Goal: Information Seeking & Learning: Find specific fact

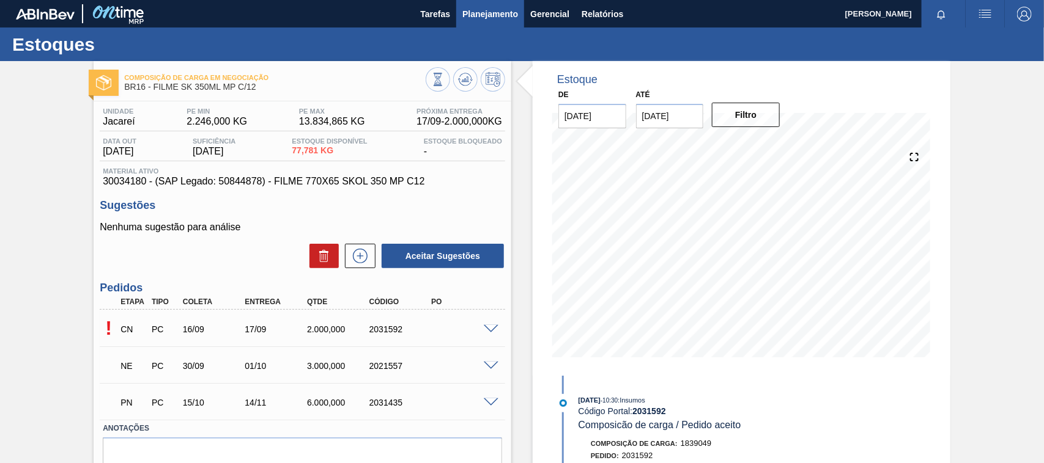
click at [499, 13] on span "Planejamento" at bounding box center [490, 14] width 56 height 15
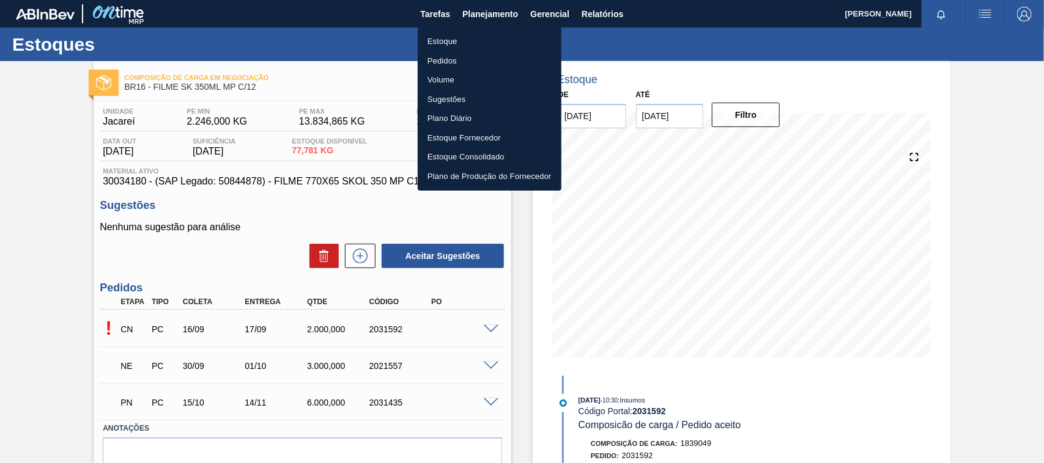
click at [466, 38] on li "Estoque" at bounding box center [490, 42] width 144 height 20
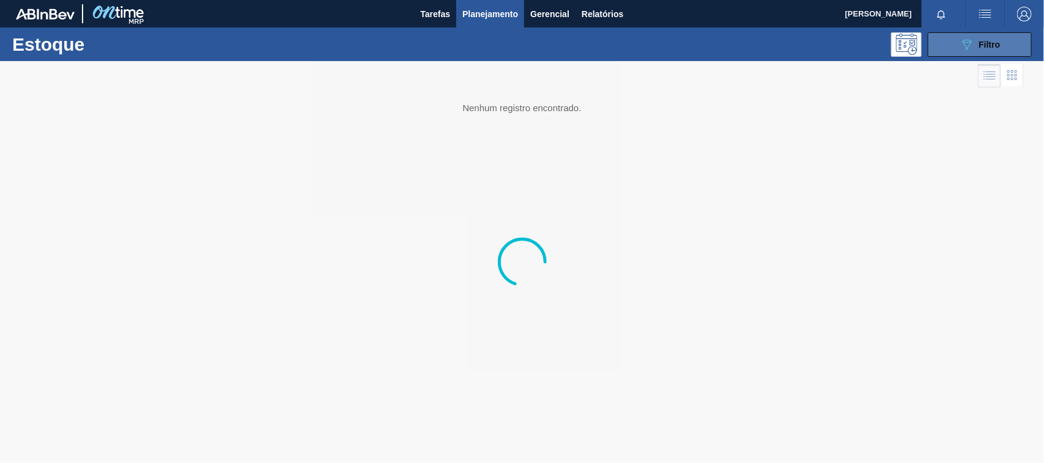
click at [970, 49] on icon "089F7B8B-B2A5-4AFE-B5C0-19BA573D28AC" at bounding box center [966, 44] width 15 height 15
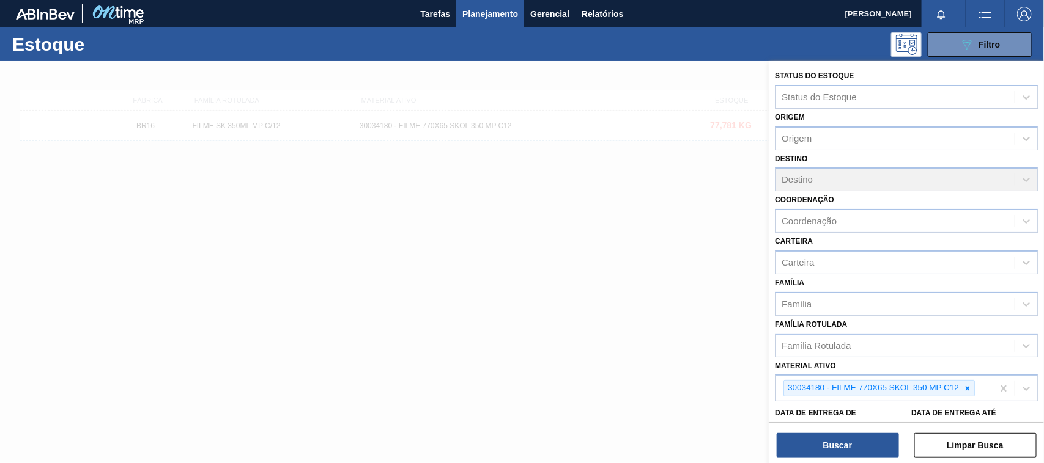
click at [968, 386] on icon at bounding box center [967, 388] width 4 height 4
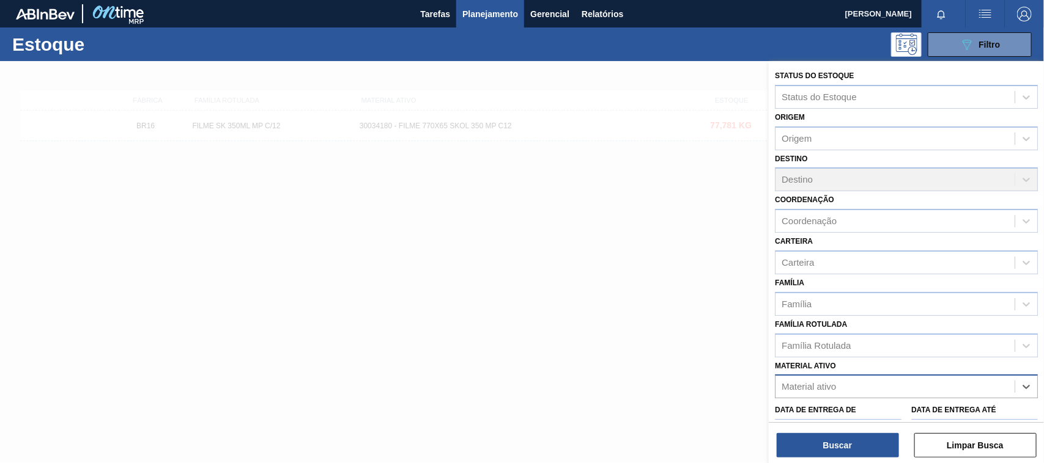
paste ativo "30012598"
type ativo "30012598"
click at [839, 383] on div "30012598" at bounding box center [894, 387] width 239 height 18
click at [853, 380] on div "Material ativo" at bounding box center [894, 387] width 239 height 18
paste ativo "30012598"
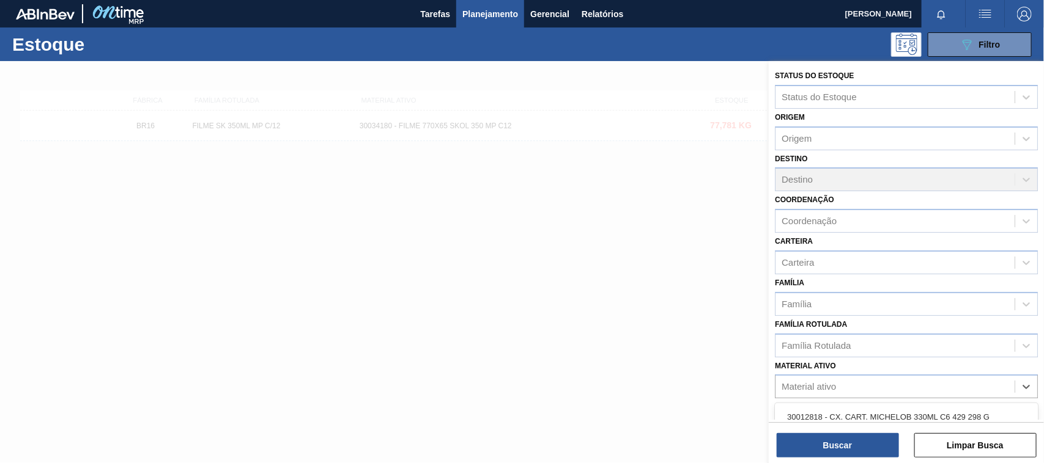
type ativo "30012598"
click at [839, 413] on div "30012598 - FILME C. 800X65 SK 269ML C15 429" at bounding box center [906, 417] width 263 height 23
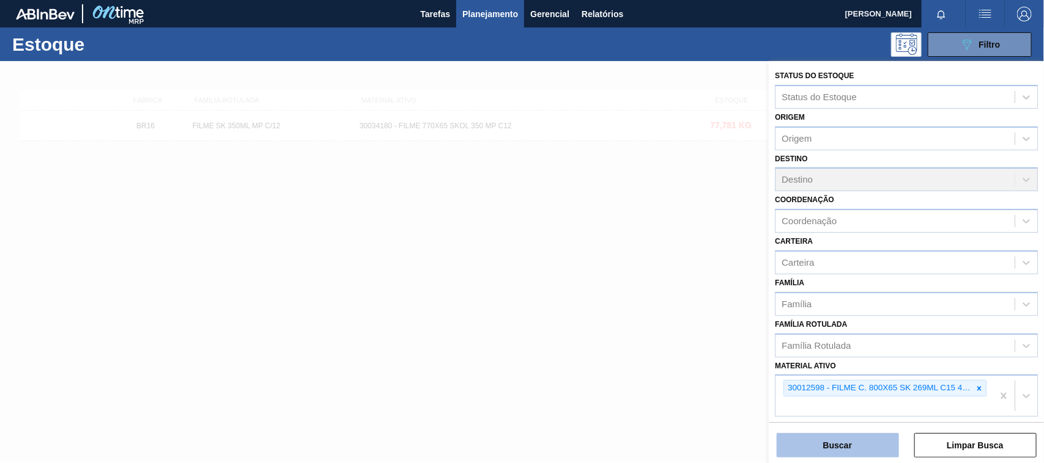
click at [839, 440] on button "Buscar" at bounding box center [837, 445] width 122 height 24
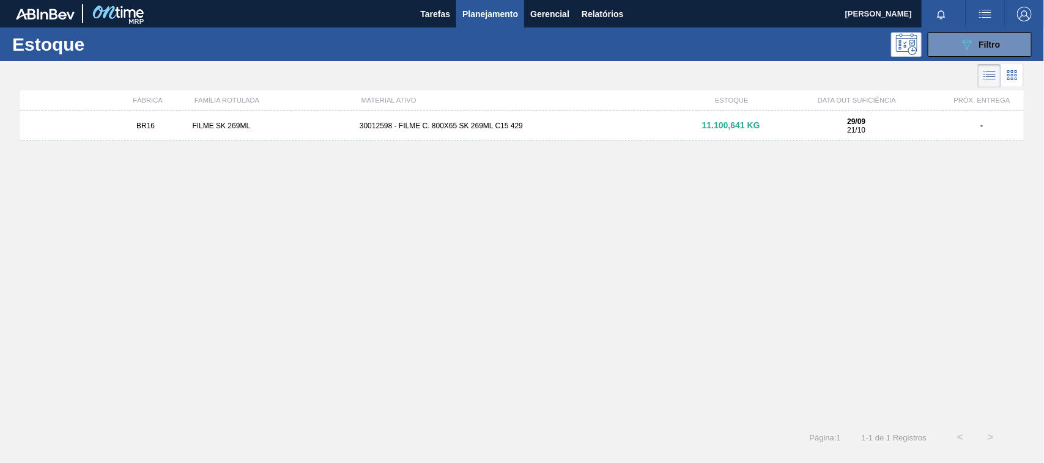
click at [447, 134] on div "BR16 FILME SK 269ML 30012598 - FILME C. 800X65 SK 269ML C15 429 11.100,641 KG 2…" at bounding box center [521, 126] width 1003 height 31
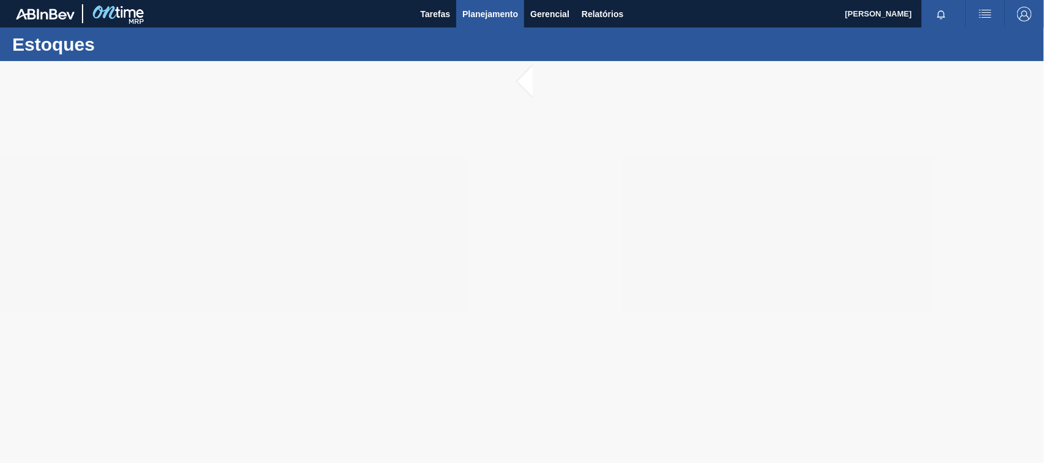
click at [496, 16] on span "Planejamento" at bounding box center [490, 14] width 56 height 15
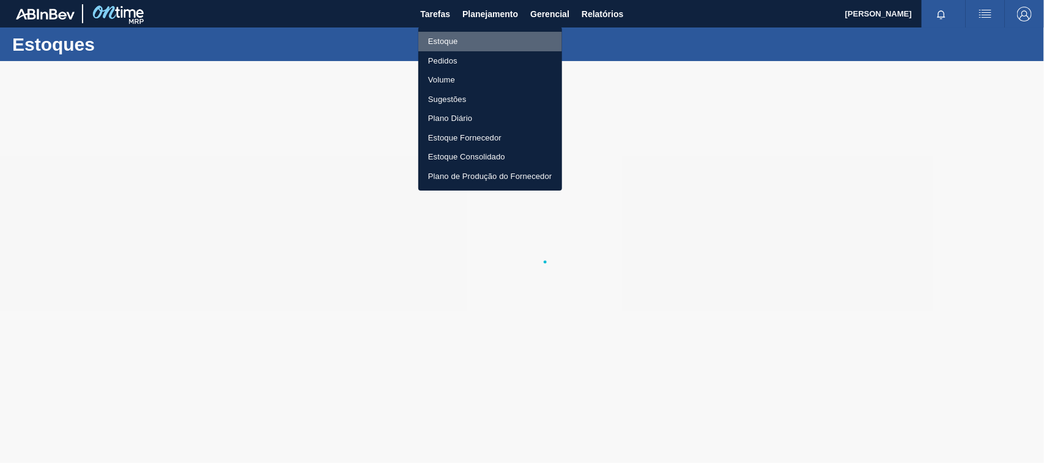
click at [457, 39] on li "Estoque" at bounding box center [490, 42] width 144 height 20
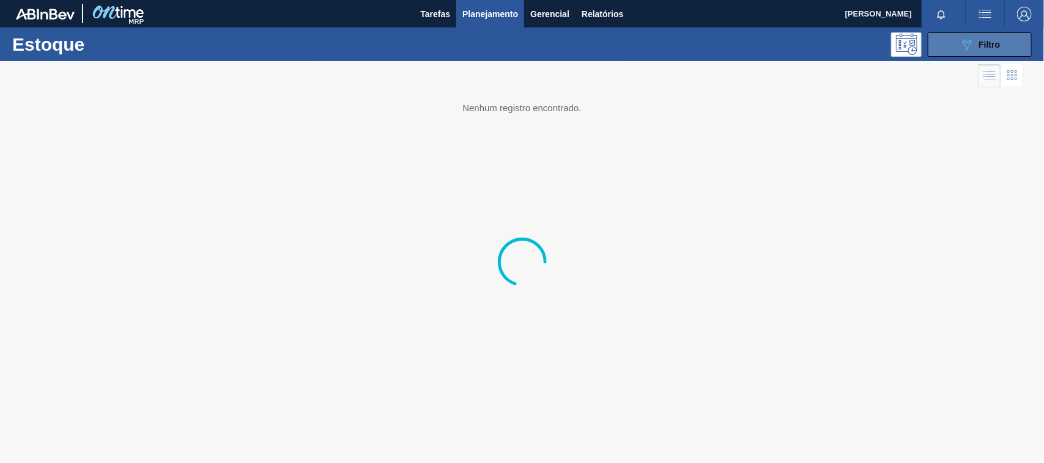
click at [969, 44] on icon at bounding box center [966, 45] width 9 height 10
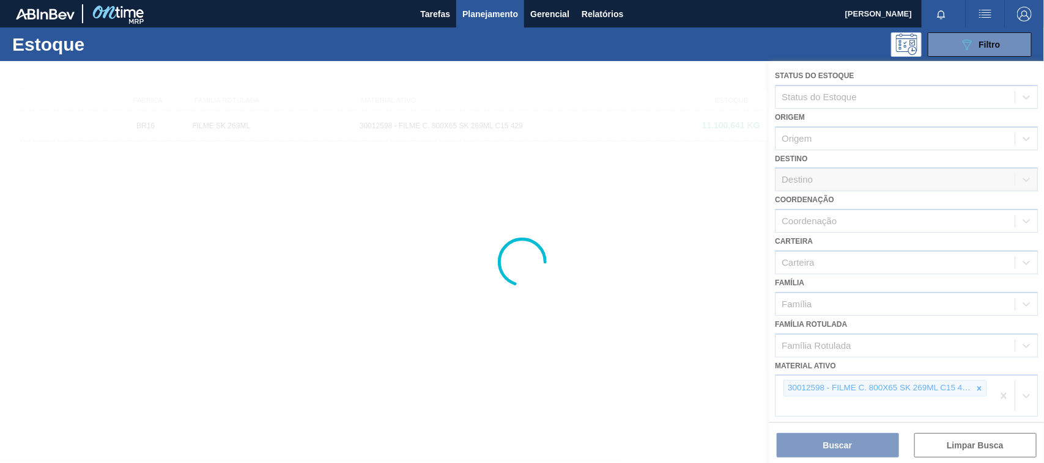
click at [584, 275] on div at bounding box center [522, 262] width 1044 height 402
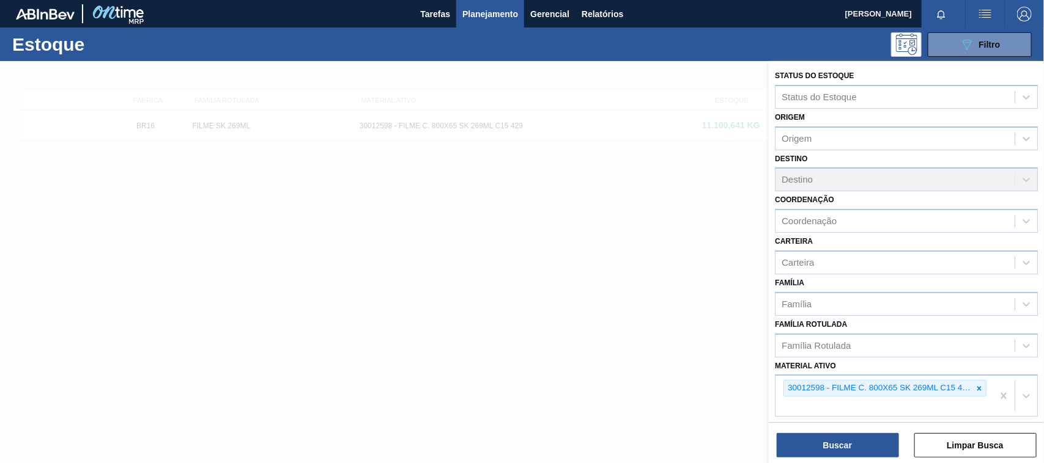
click at [624, 127] on div at bounding box center [522, 292] width 1044 height 463
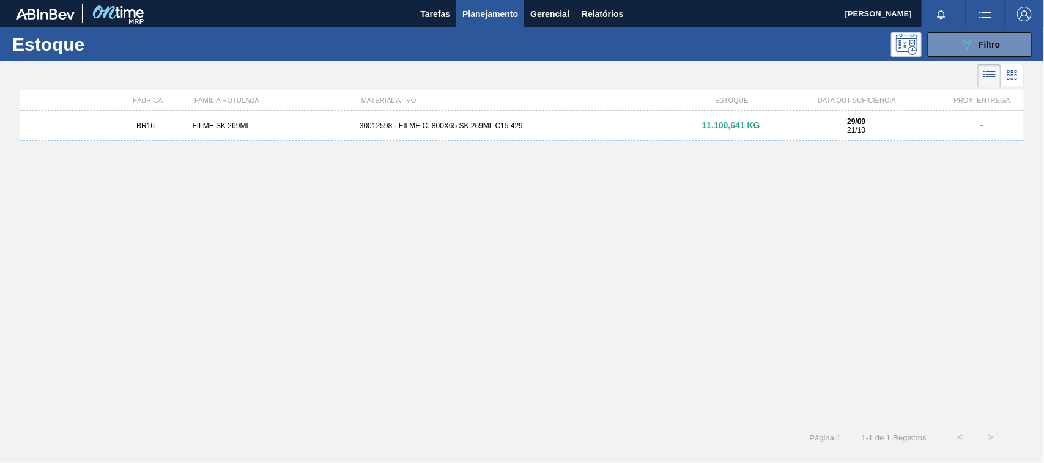
click at [624, 127] on div at bounding box center [522, 292] width 1044 height 463
click at [624, 127] on div "30012598 - FILME C. 800X65 SK 269ML C15 429" at bounding box center [522, 126] width 334 height 9
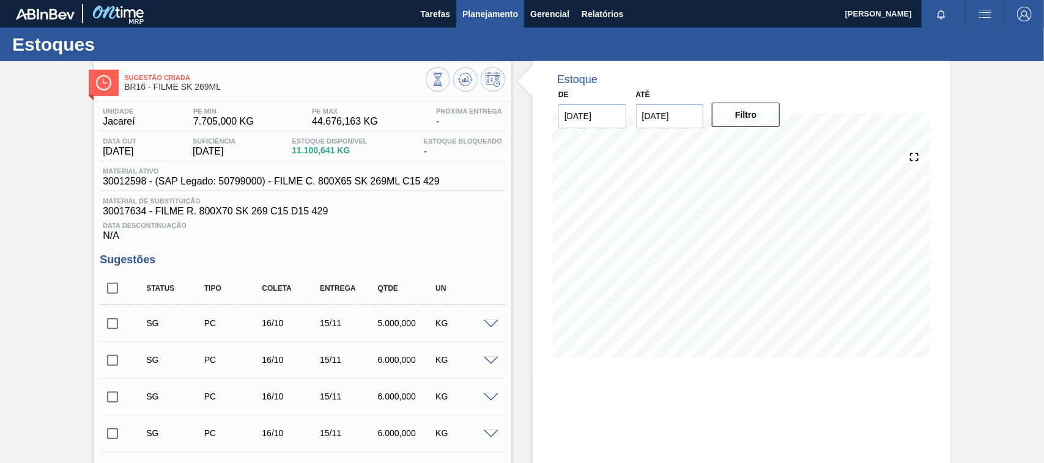
click at [503, 12] on span "Planejamento" at bounding box center [490, 14] width 56 height 15
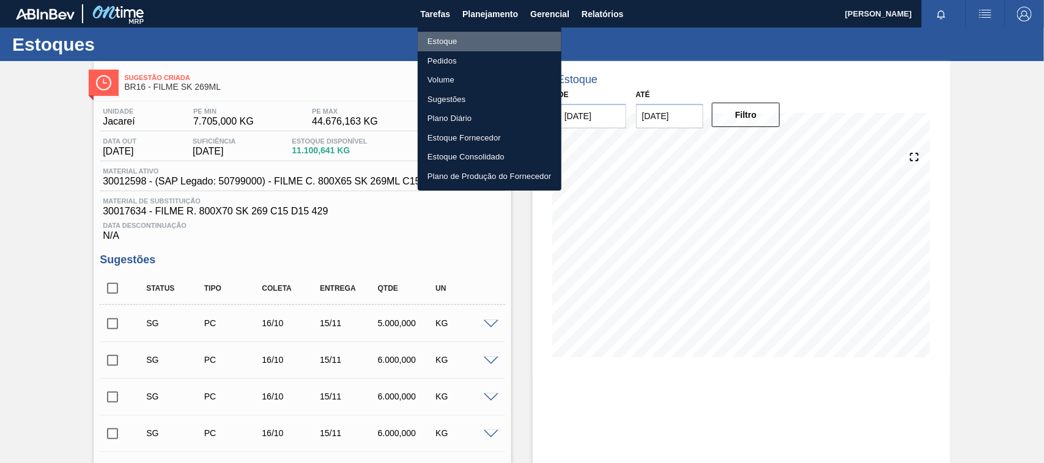
click at [454, 38] on li "Estoque" at bounding box center [490, 42] width 144 height 20
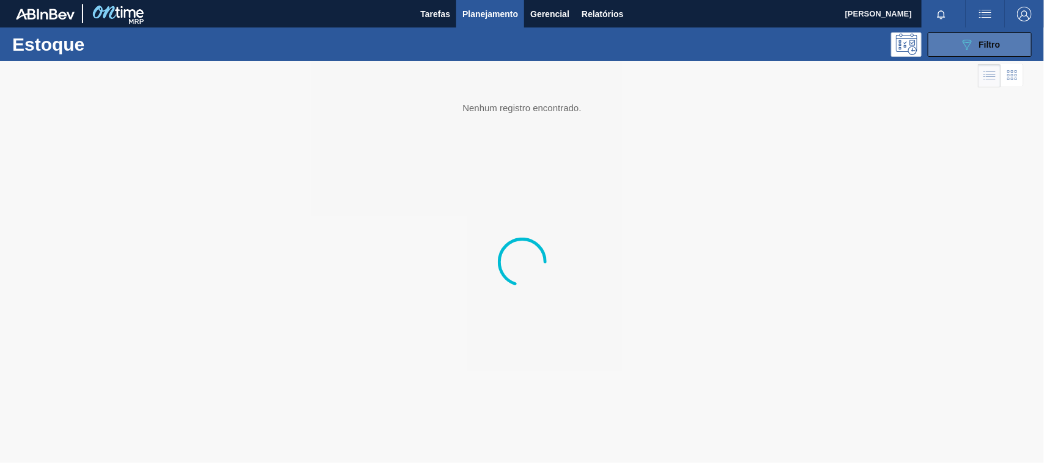
click at [946, 44] on button "089F7B8B-B2A5-4AFE-B5C0-19BA573D28AC Filtro" at bounding box center [979, 44] width 104 height 24
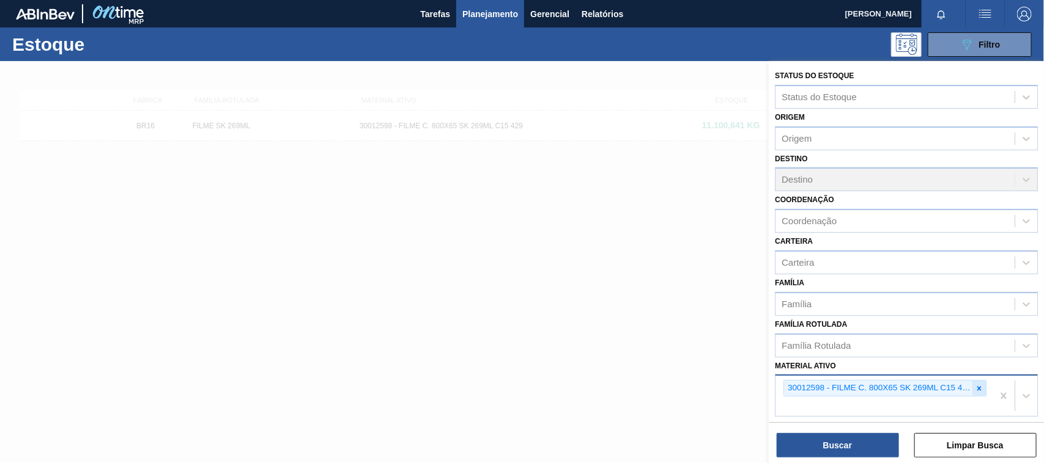
click at [977, 386] on icon at bounding box center [979, 388] width 4 height 4
paste ativo "30012510"
type ativo "30012510"
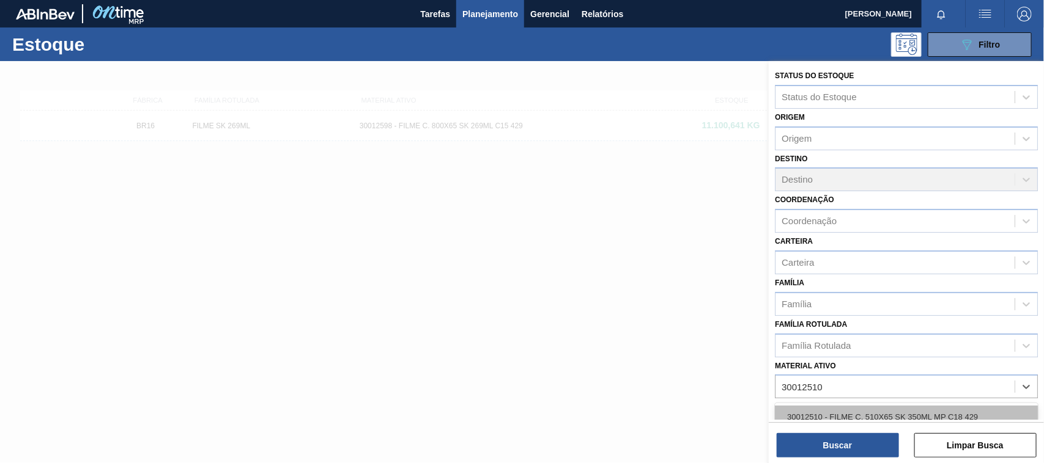
click at [888, 411] on div "30012510 - FILME C. 510X65 SK 350ML MP C18 429" at bounding box center [906, 417] width 263 height 23
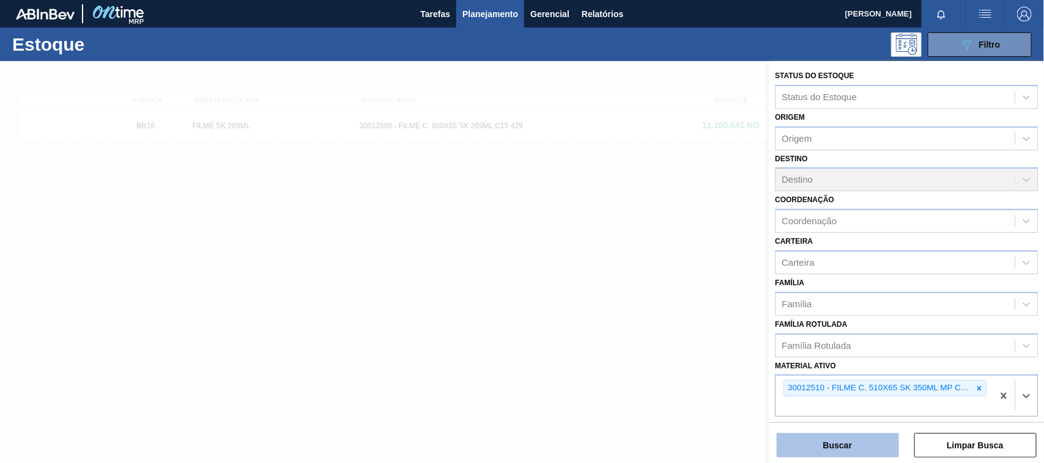
click at [860, 441] on button "Buscar" at bounding box center [837, 445] width 122 height 24
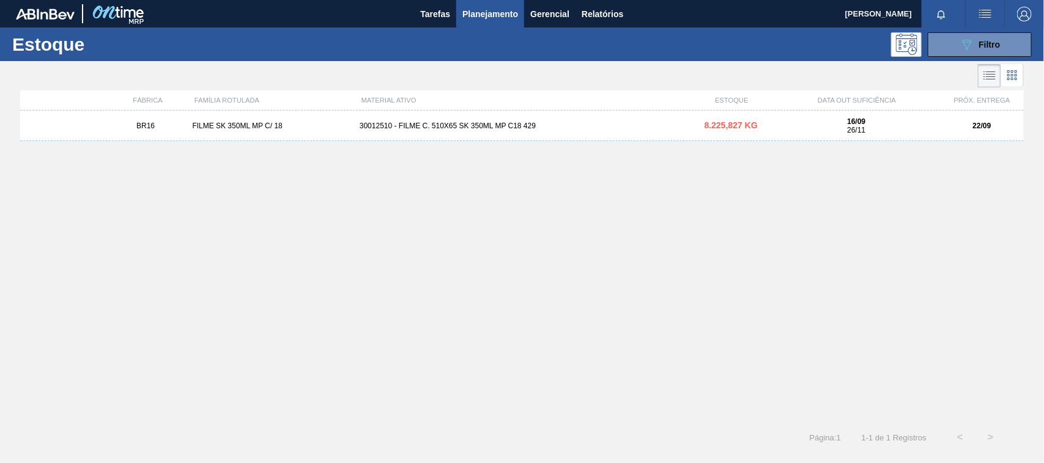
click at [490, 124] on div "30012510 - FILME C. 510X65 SK 350ML MP C18 429" at bounding box center [522, 126] width 334 height 9
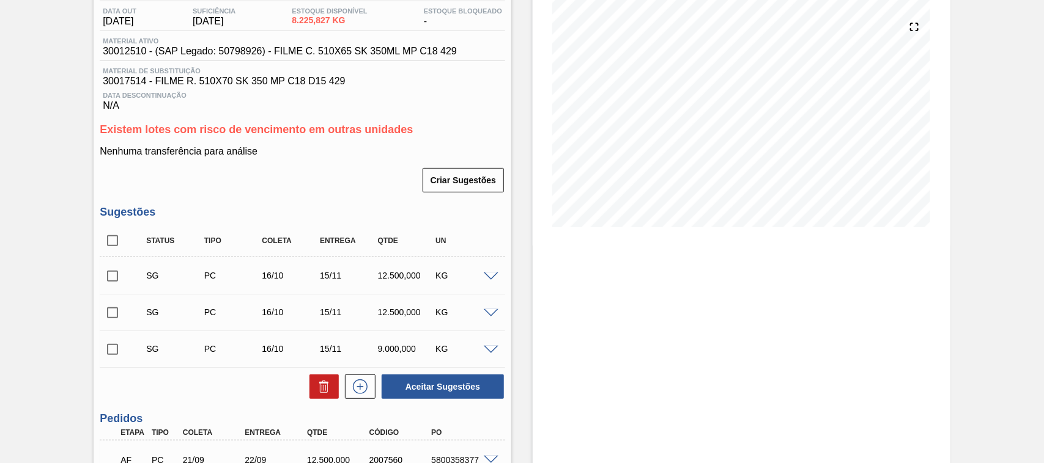
scroll to position [207, 0]
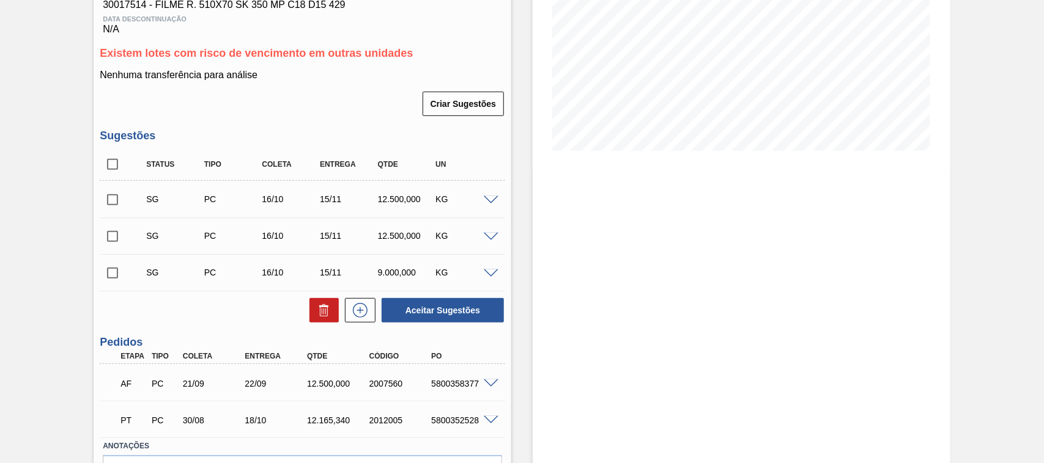
click at [484, 388] on span at bounding box center [491, 384] width 15 height 9
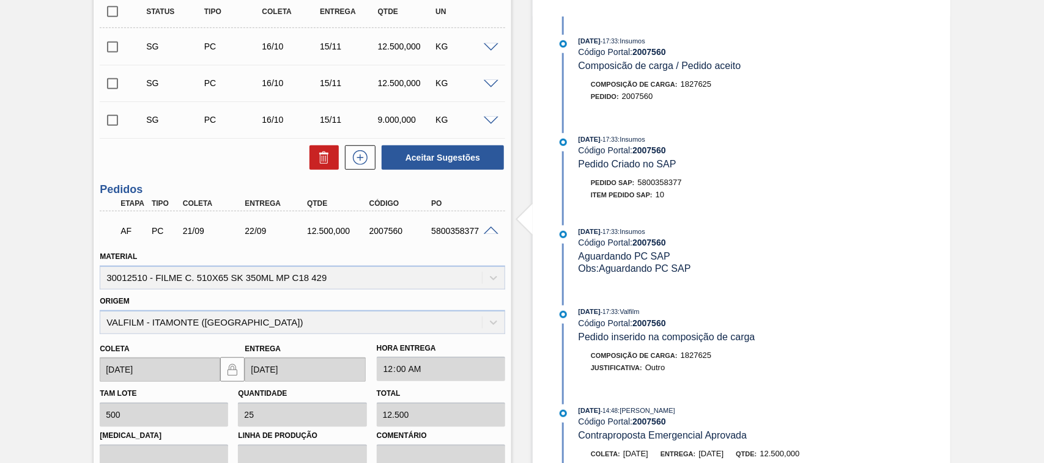
scroll to position [0, 0]
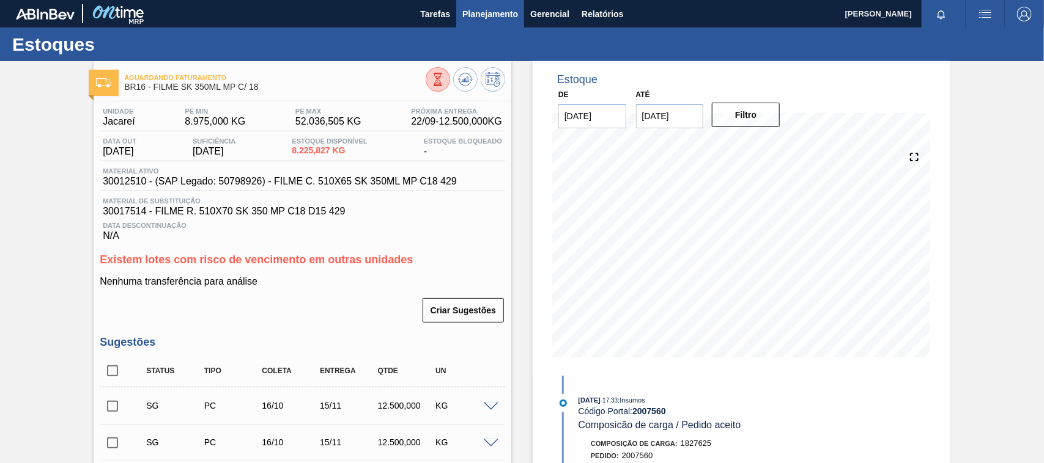
click at [478, 13] on span "Planejamento" at bounding box center [490, 14] width 56 height 15
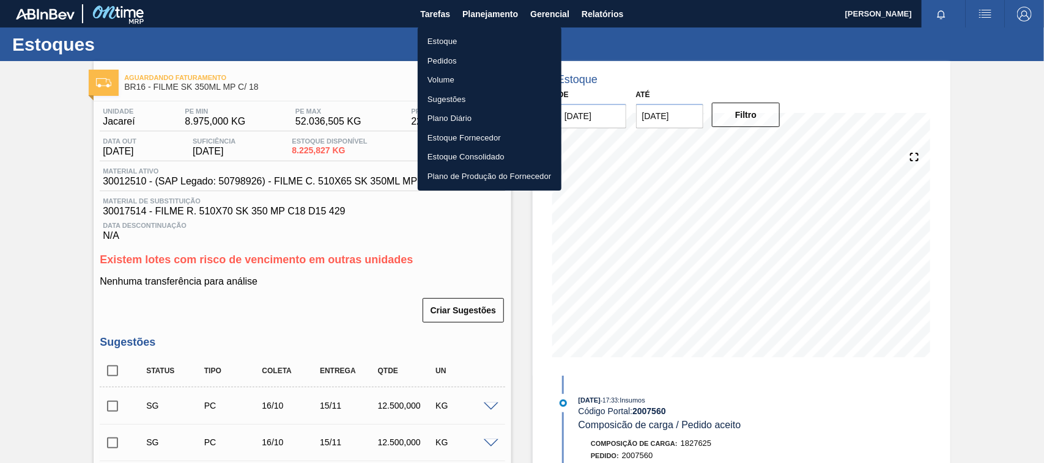
click at [432, 38] on li "Estoque" at bounding box center [490, 42] width 144 height 20
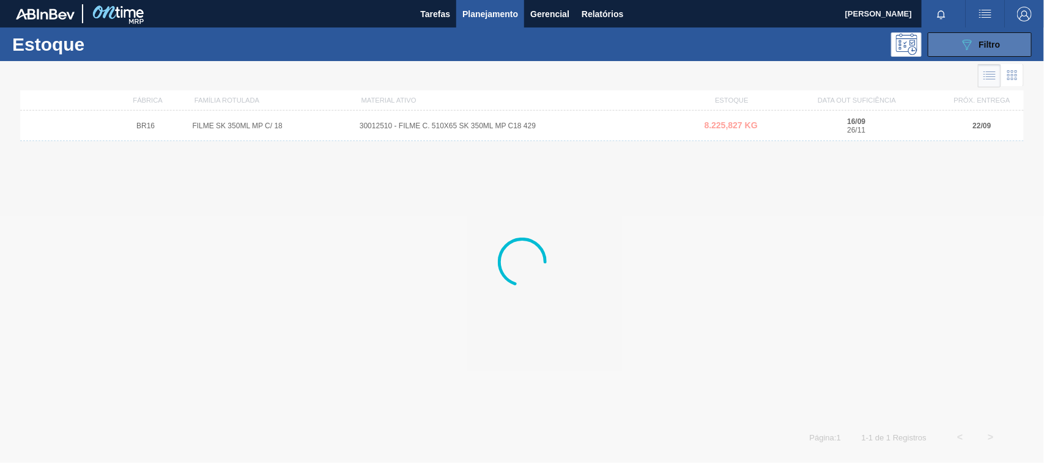
click at [990, 46] on span "Filtro" at bounding box center [989, 45] width 21 height 10
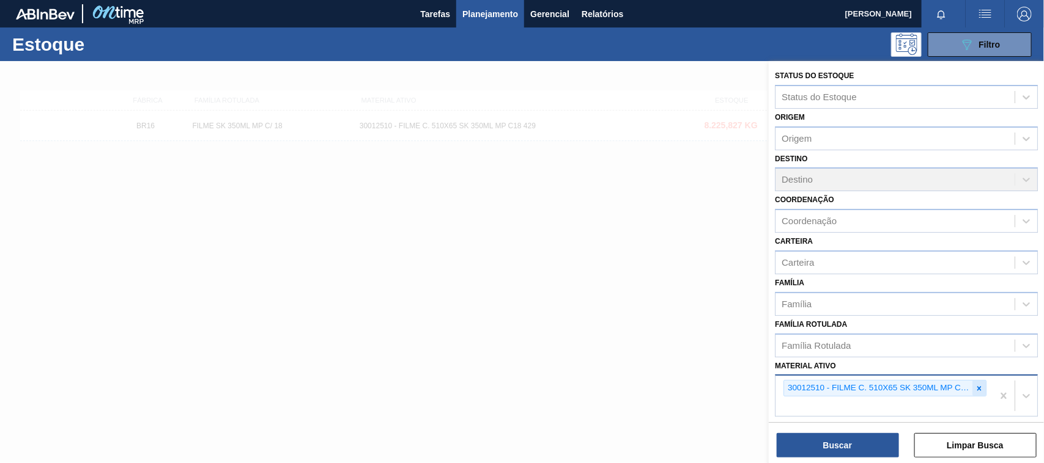
click at [982, 387] on div at bounding box center [978, 388] width 13 height 15
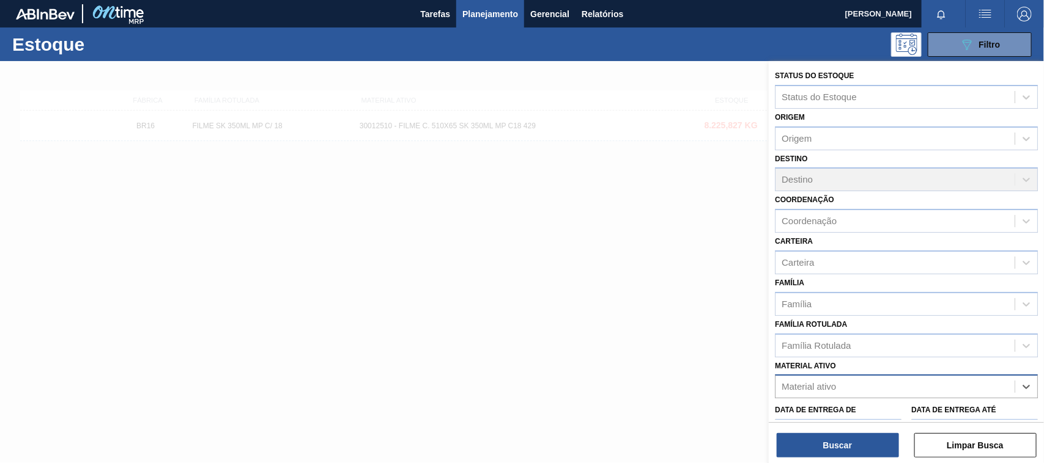
paste ativo "30012506"
type ativo "30012506"
click at [863, 406] on div "30012506 - FILME C. 510X65 AP 350ML MP C18 429" at bounding box center [906, 417] width 263 height 23
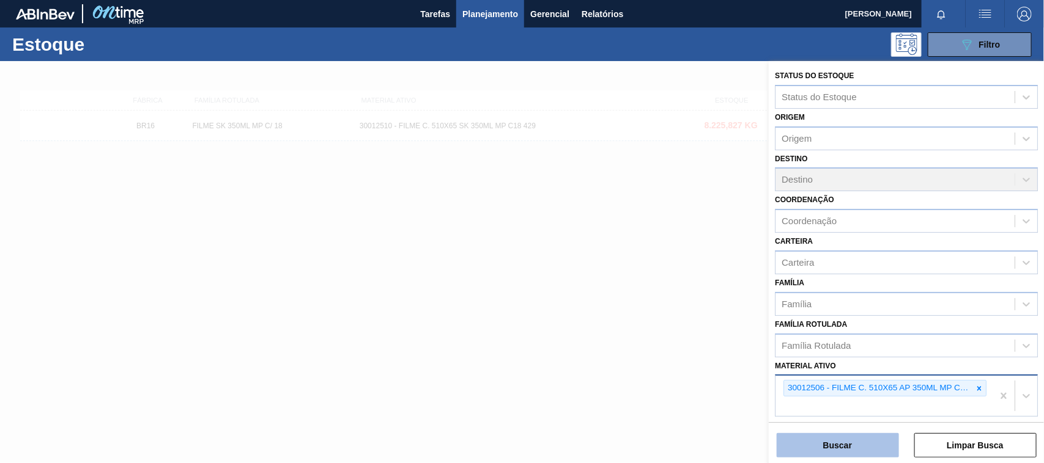
click at [845, 441] on button "Buscar" at bounding box center [837, 445] width 122 height 24
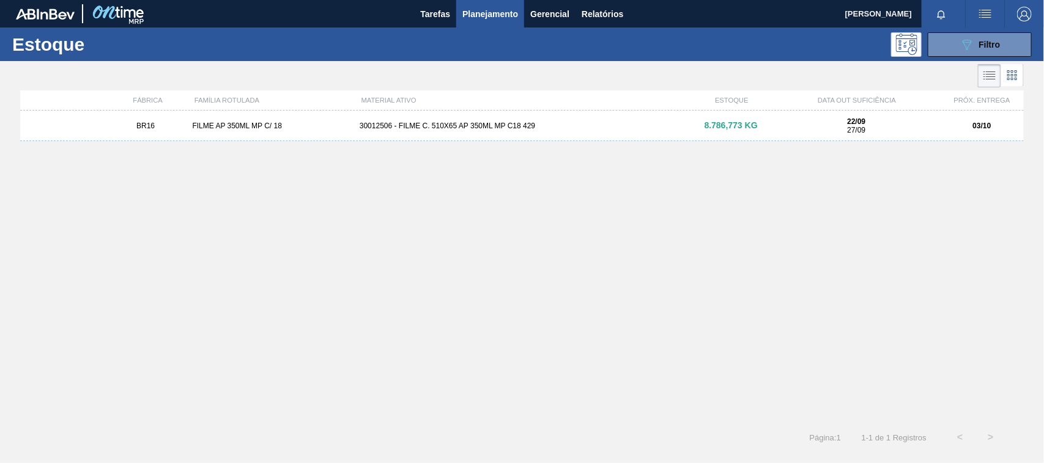
click at [561, 126] on div "30012506 - FILME C. 510X65 AP 350ML MP C18 429" at bounding box center [522, 126] width 334 height 9
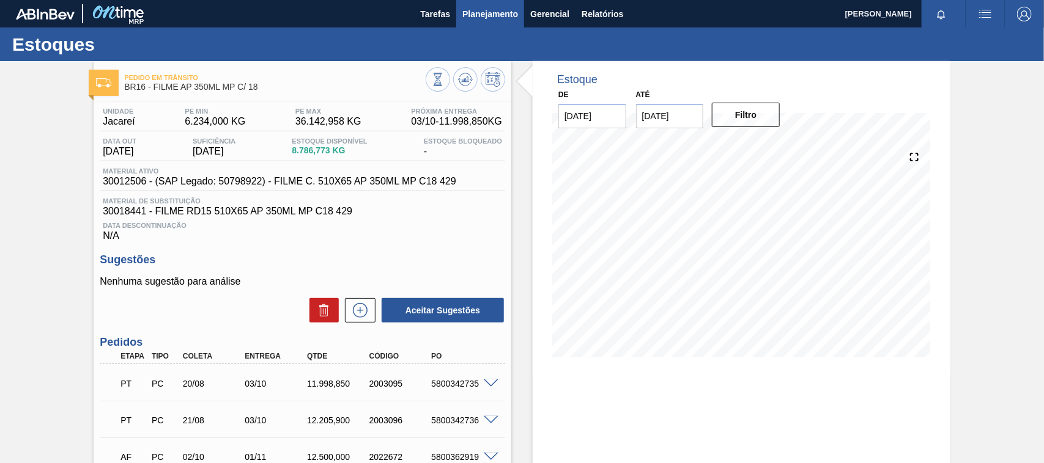
click at [501, 17] on span "Planejamento" at bounding box center [490, 14] width 56 height 15
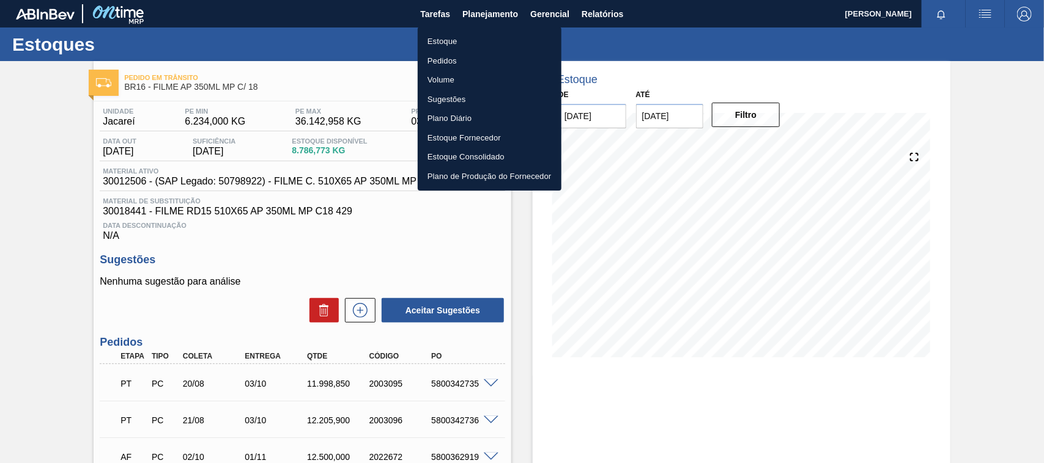
click at [481, 38] on li "Estoque" at bounding box center [490, 42] width 144 height 20
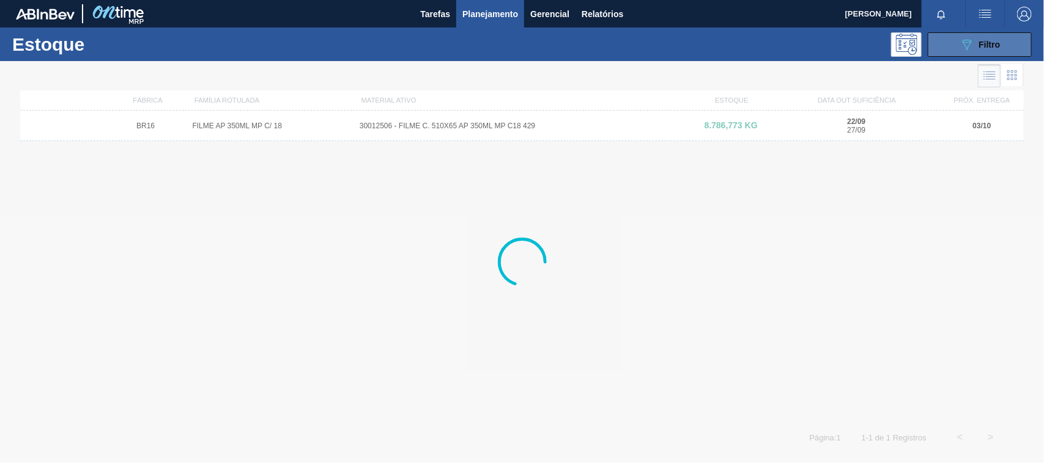
click at [988, 45] on span "Filtro" at bounding box center [989, 45] width 21 height 10
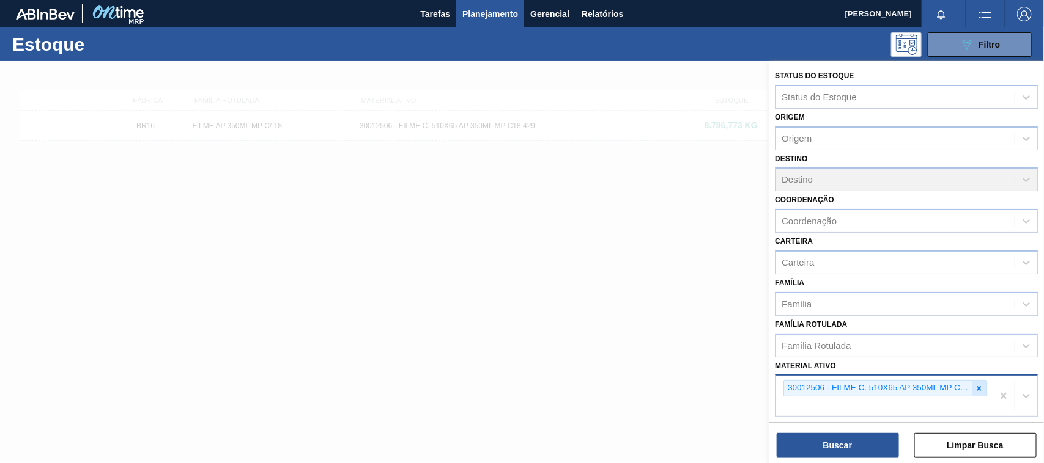
click at [976, 390] on div at bounding box center [978, 388] width 13 height 15
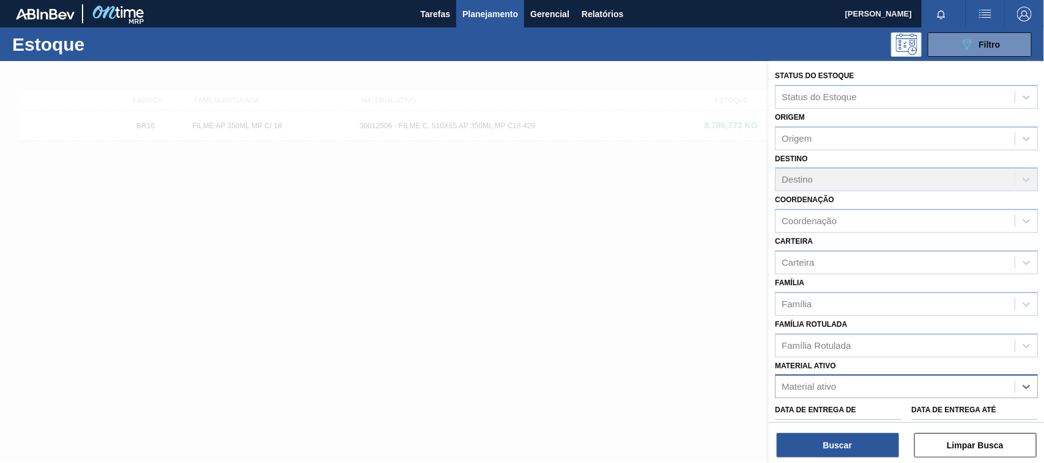
paste ativo "30012508"
type ativo "30012508"
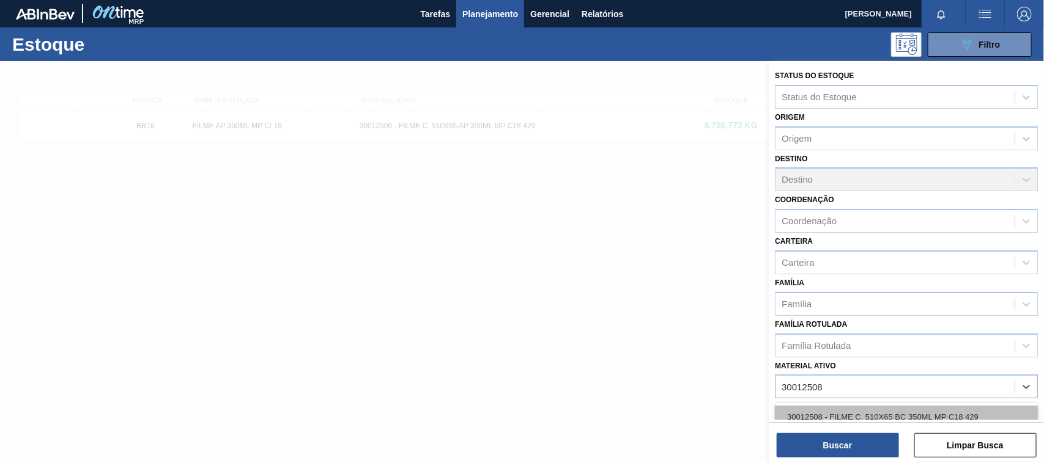
click at [857, 413] on div "30012508 - FILME C. 510X65 BC 350ML MP C18 429" at bounding box center [906, 417] width 263 height 23
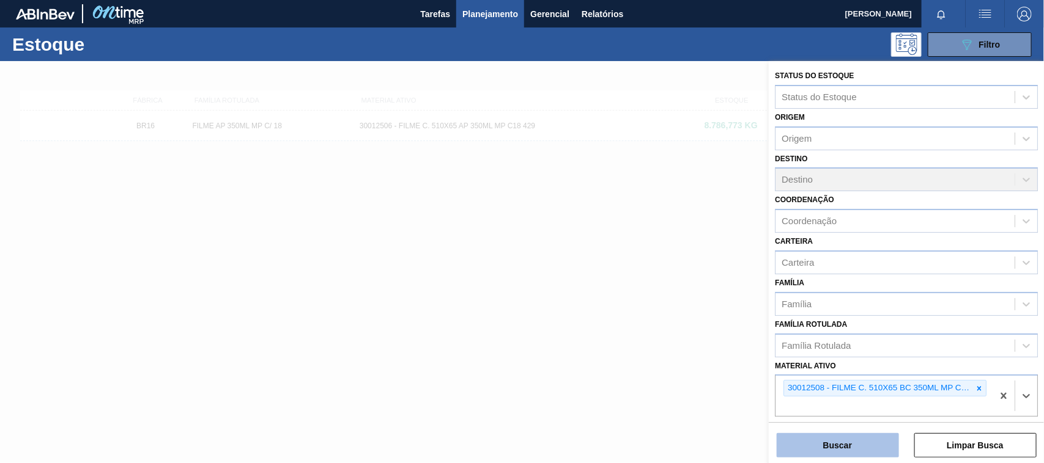
click at [850, 435] on button "Buscar" at bounding box center [837, 445] width 122 height 24
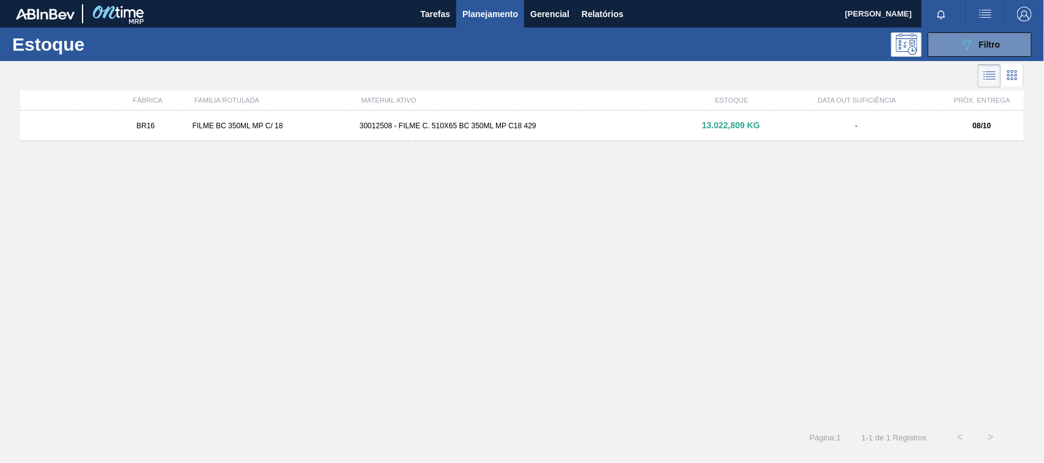
click at [530, 135] on div "BR16 FILME BC 350ML MP C/ 18 30012508 - FILME C. 510X65 BC 350ML MP C18 429 13.…" at bounding box center [521, 126] width 1003 height 31
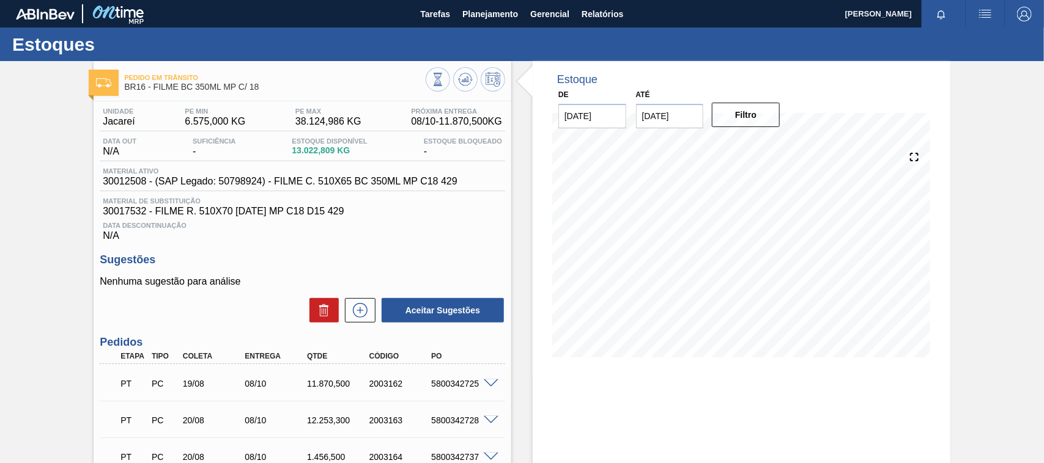
click at [468, 386] on div "5800342725" at bounding box center [462, 384] width 69 height 10
click at [468, 384] on div "5800342725" at bounding box center [462, 384] width 69 height 10
copy div "5800342725"
click at [483, 22] on button "Planejamento" at bounding box center [490, 14] width 68 height 28
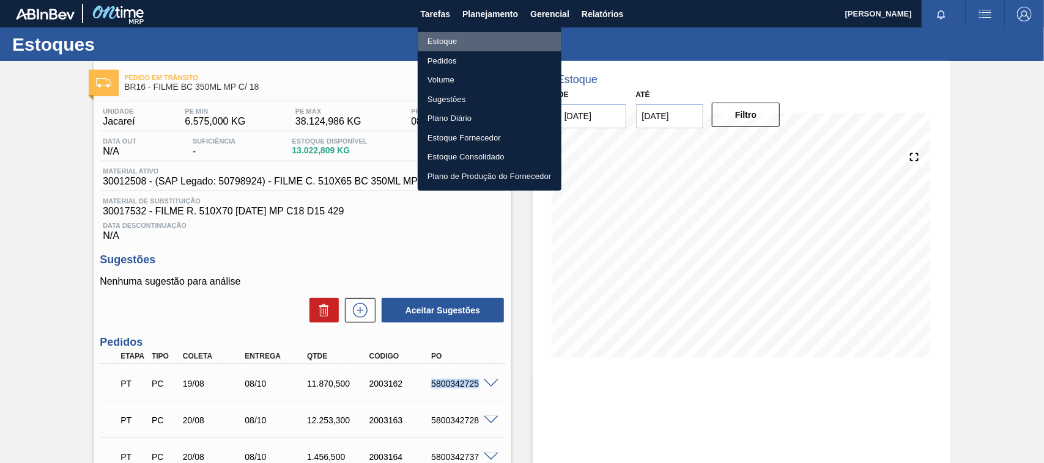
click at [459, 38] on li "Estoque" at bounding box center [490, 42] width 144 height 20
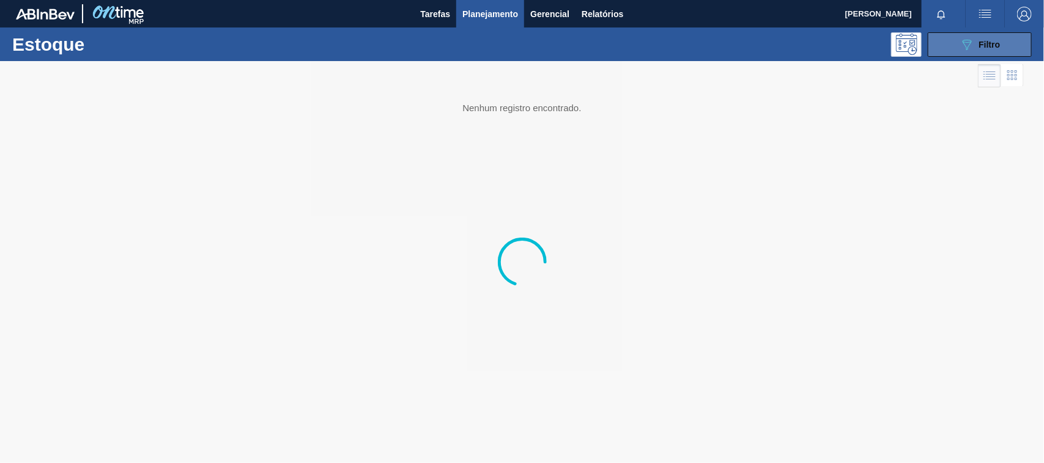
click at [975, 39] on div "089F7B8B-B2A5-4AFE-B5C0-19BA573D28AC Filtro" at bounding box center [979, 44] width 41 height 15
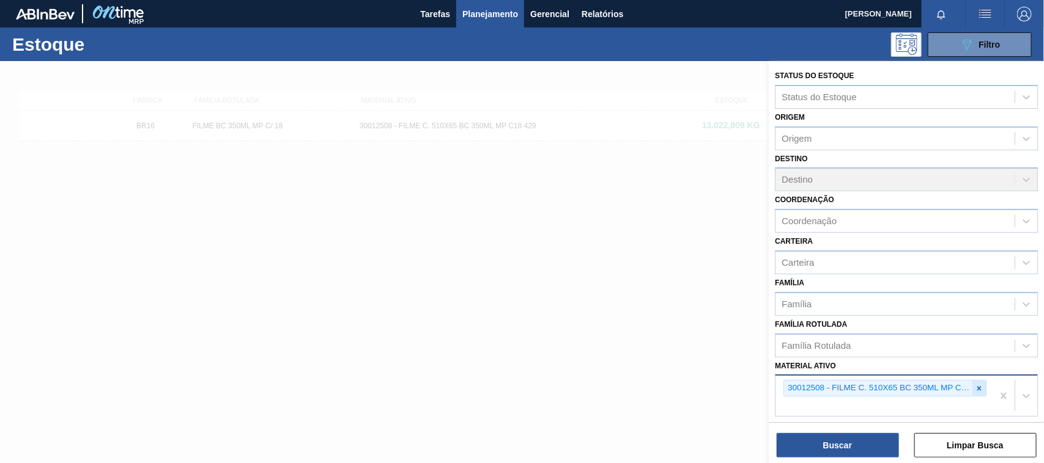
click at [974, 391] on div at bounding box center [978, 388] width 13 height 15
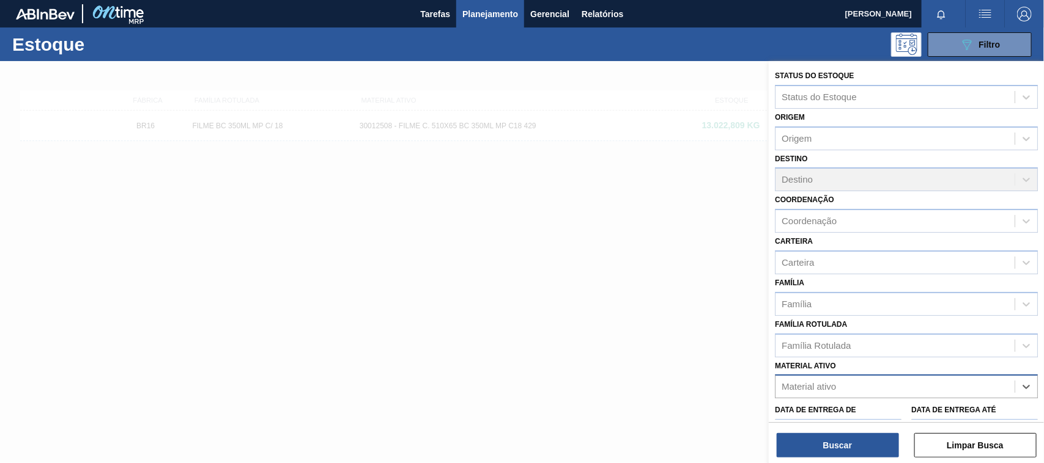
paste ativo "30012600"
type ativo "30012600"
click at [872, 414] on div "30012600 - FILME C. 800X65 SK 269ML MP C15 429" at bounding box center [906, 417] width 263 height 23
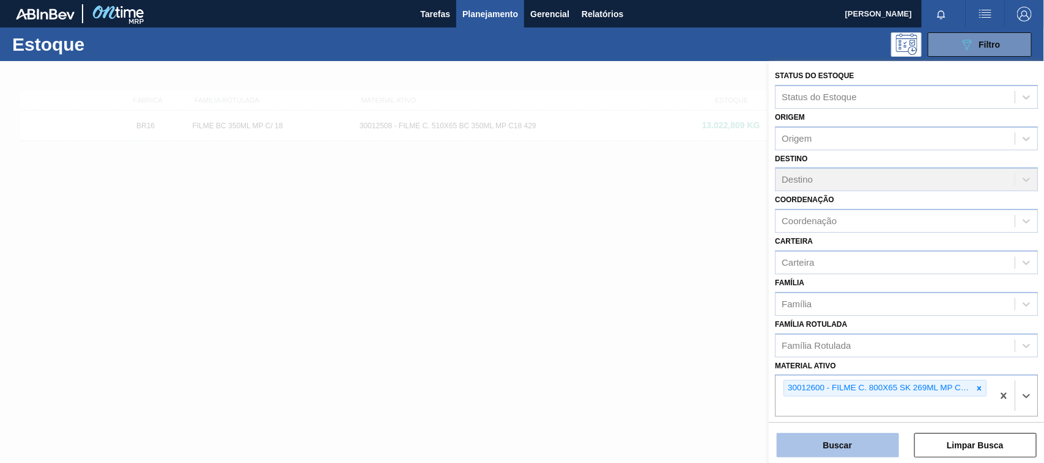
click at [856, 438] on button "Buscar" at bounding box center [837, 445] width 122 height 24
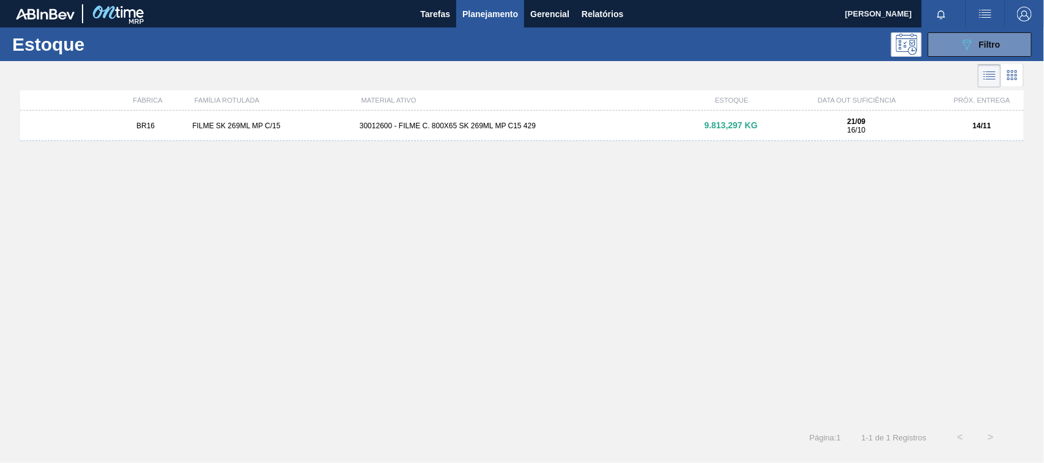
click at [506, 130] on div "BR16 FILME SK 269ML MP C/15 30012600 - FILME C. 800X65 SK 269ML MP C15 429 9.81…" at bounding box center [521, 126] width 1003 height 31
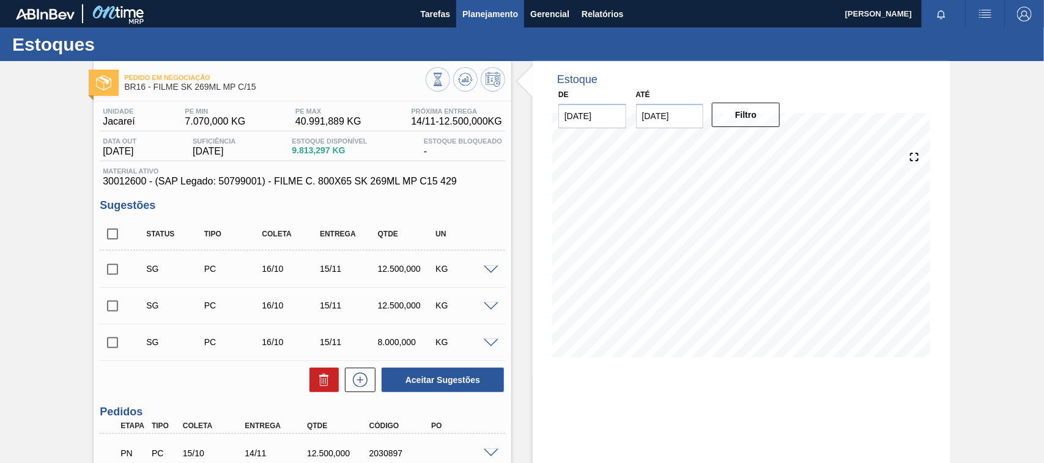
click at [486, 5] on button "Planejamento" at bounding box center [490, 14] width 68 height 28
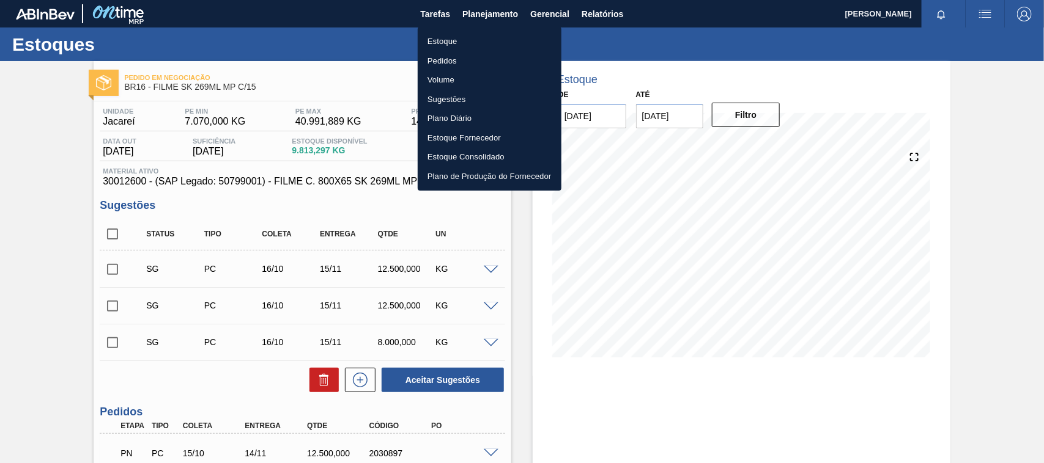
click at [465, 48] on li "Estoque" at bounding box center [490, 42] width 144 height 20
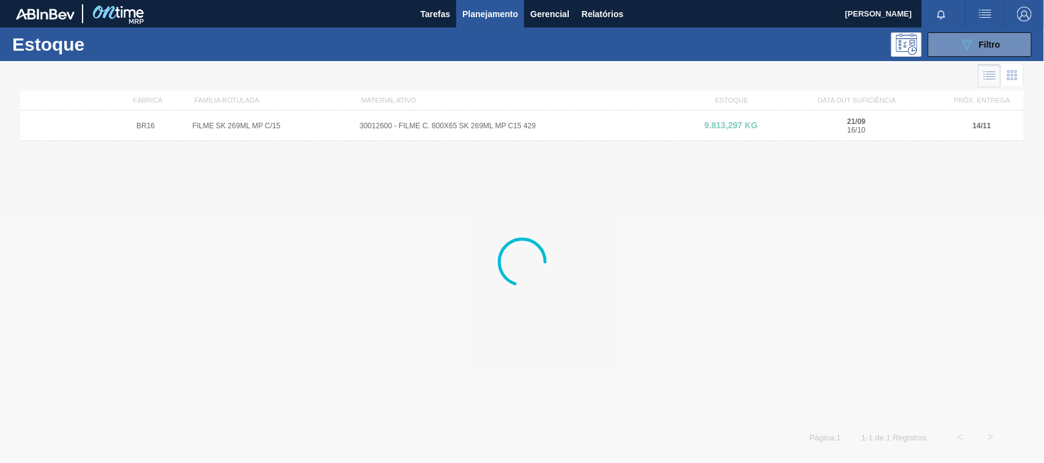
click at [958, 57] on div "Estoque 089F7B8B-B2A5-4AFE-B5C0-19BA573D28AC Filtro" at bounding box center [522, 45] width 1044 height 34
click at [966, 44] on icon "089F7B8B-B2A5-4AFE-B5C0-19BA573D28AC" at bounding box center [966, 44] width 15 height 15
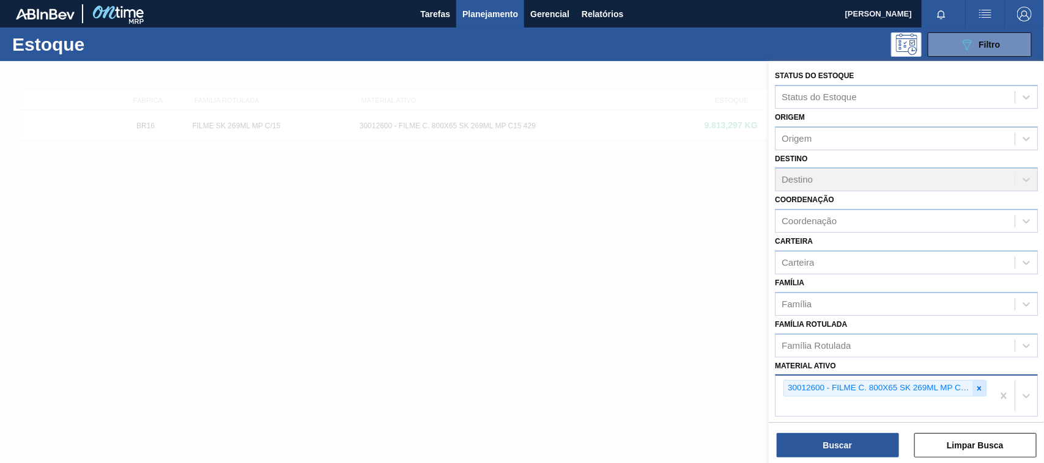
click at [975, 388] on icon at bounding box center [978, 389] width 9 height 9
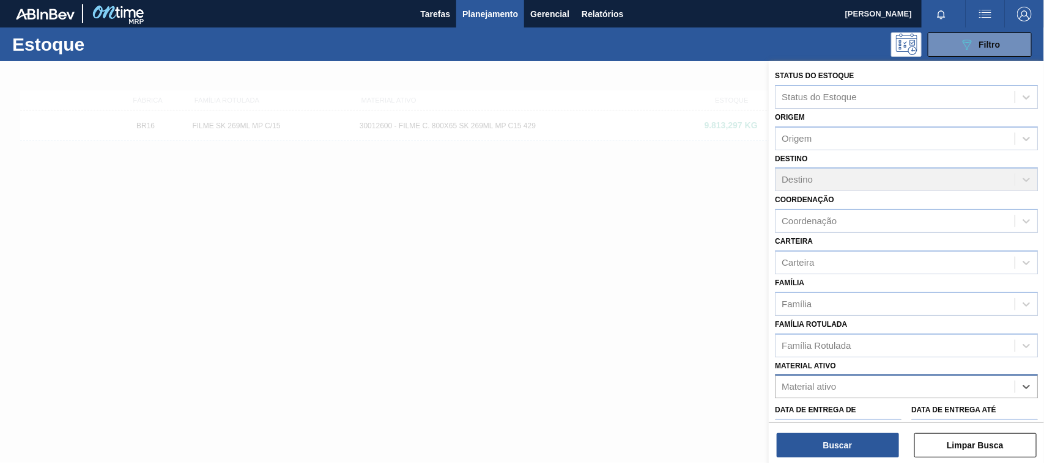
paste ativo "30033729"
type ativo "30033729"
click at [905, 408] on div "30033729 - FILME CONT 620X80 GT 269ML C 8 NIV25" at bounding box center [906, 417] width 263 height 23
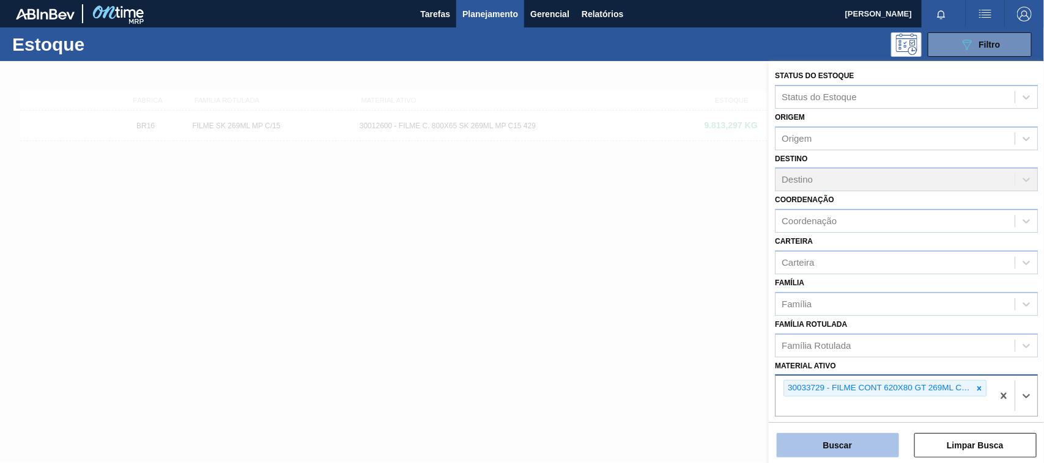
click at [851, 446] on button "Buscar" at bounding box center [837, 445] width 122 height 24
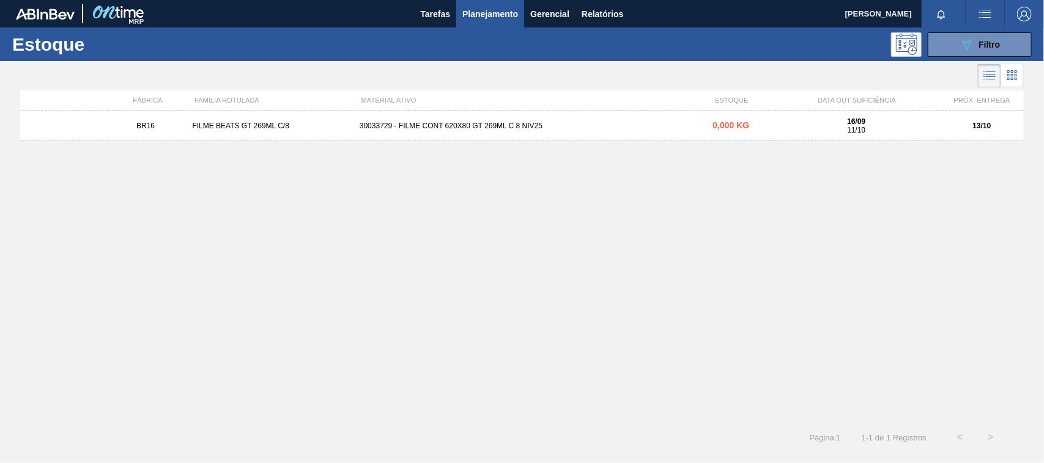
click at [414, 134] on div "BR16 FILME BEATS GT 269ML C/8 30033729 - FILME CONT 620X80 GT 269ML C 8 NIV25 0…" at bounding box center [521, 126] width 1003 height 31
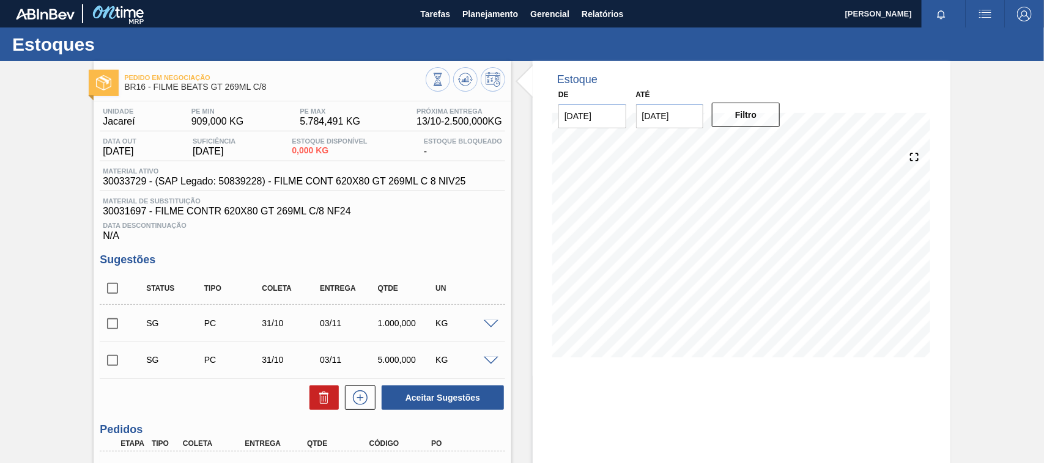
scroll to position [76, 0]
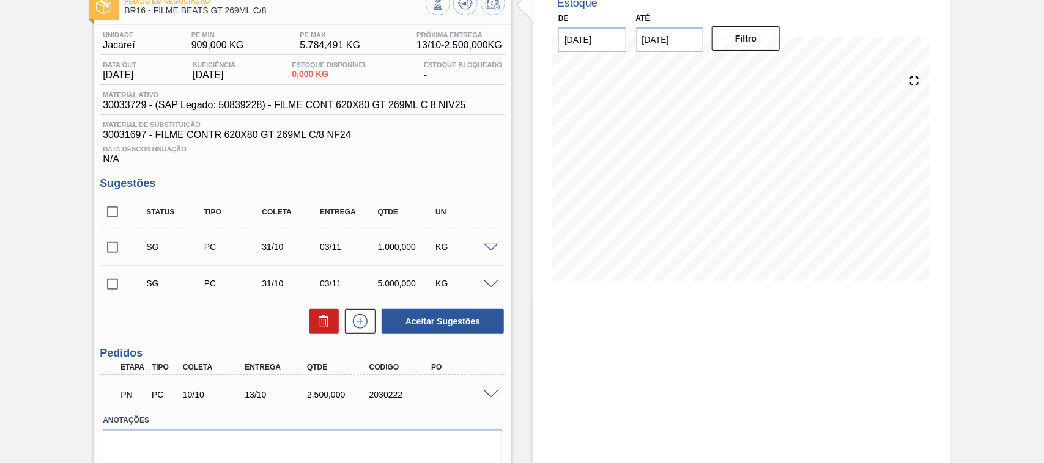
click at [390, 392] on div "2030222" at bounding box center [400, 395] width 69 height 10
click at [389, 391] on div "PN PC 10/10 13/10 2.500,000 2030222" at bounding box center [298, 393] width 373 height 24
copy div "2030222"
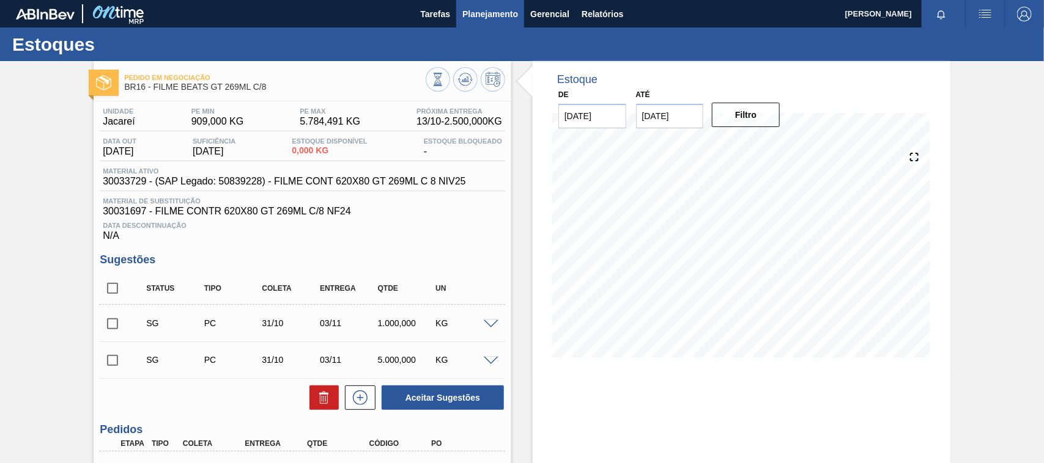
click at [484, 17] on span "Planejamento" at bounding box center [490, 14] width 56 height 15
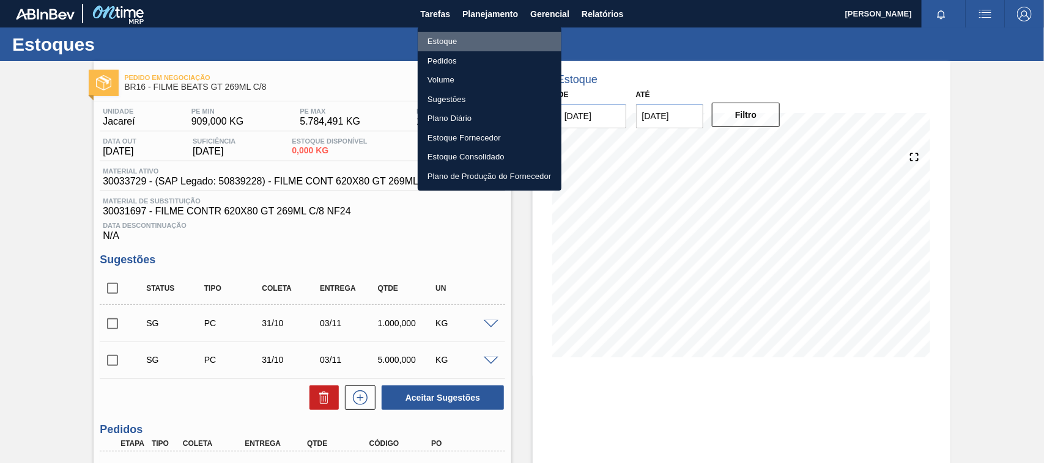
click at [456, 38] on li "Estoque" at bounding box center [490, 42] width 144 height 20
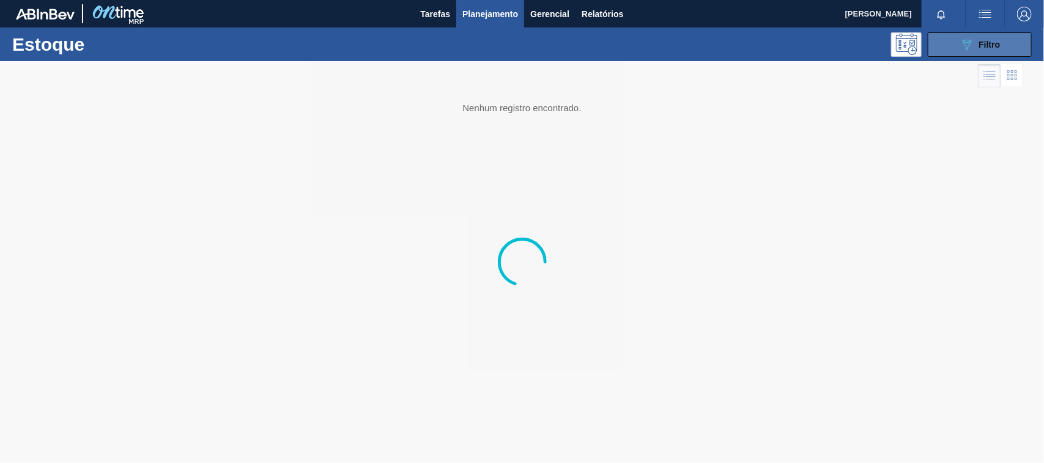
click at [985, 57] on div "Estoque 089F7B8B-B2A5-4AFE-B5C0-19BA573D28AC Filtro" at bounding box center [522, 45] width 1044 height 34
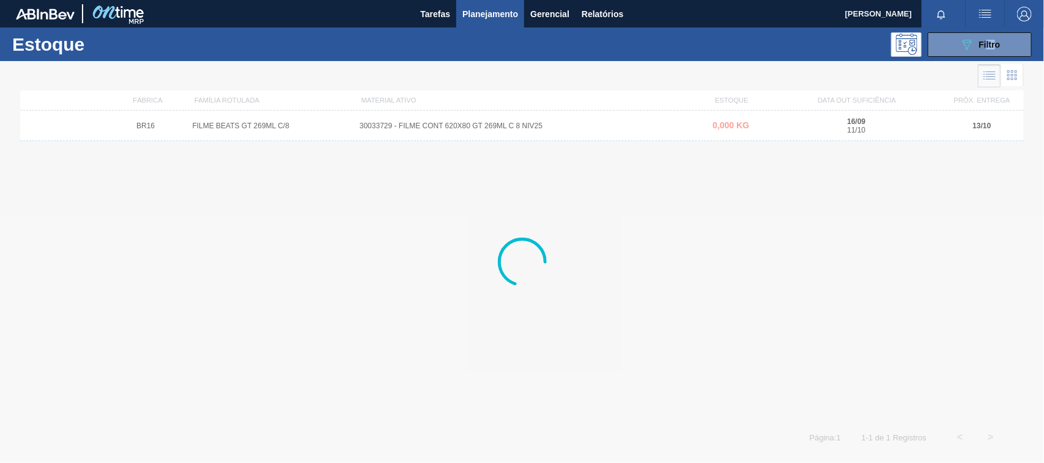
drag, startPoint x: 979, startPoint y: 40, endPoint x: 977, endPoint y: 66, distance: 25.7
click at [979, 40] on span "Filtro" at bounding box center [989, 45] width 21 height 10
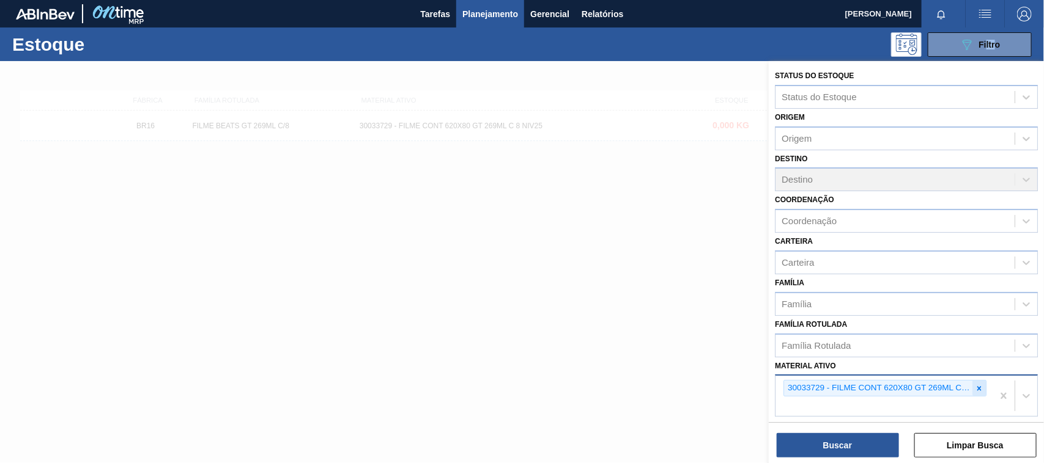
click at [975, 385] on icon at bounding box center [978, 389] width 9 height 9
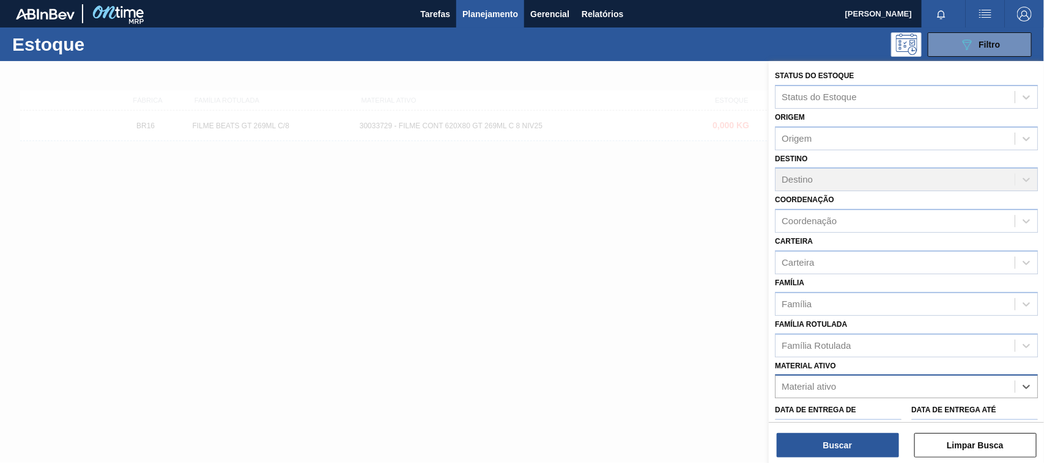
paste ativo "30033775"
type ativo "30033775"
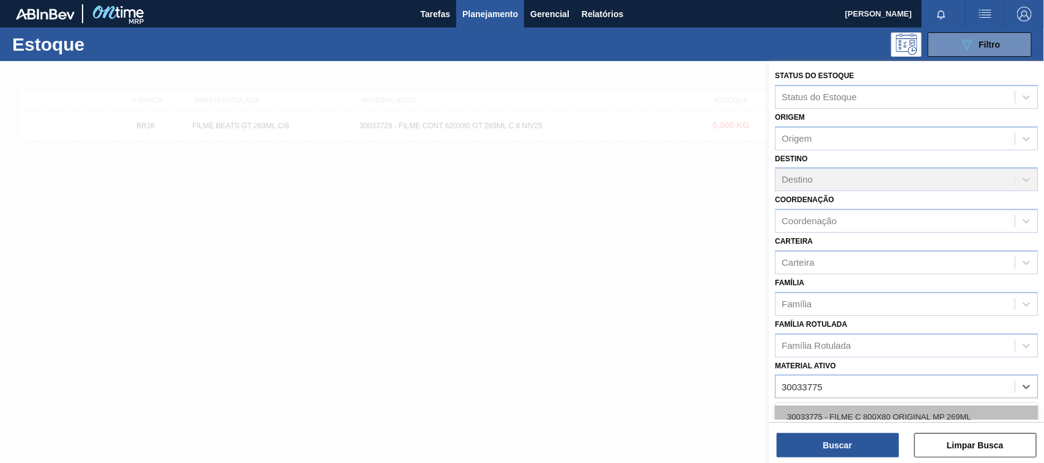
click at [885, 406] on div "30033775 - FILME C 800X80 ORIGINAL MP 269ML" at bounding box center [906, 417] width 263 height 23
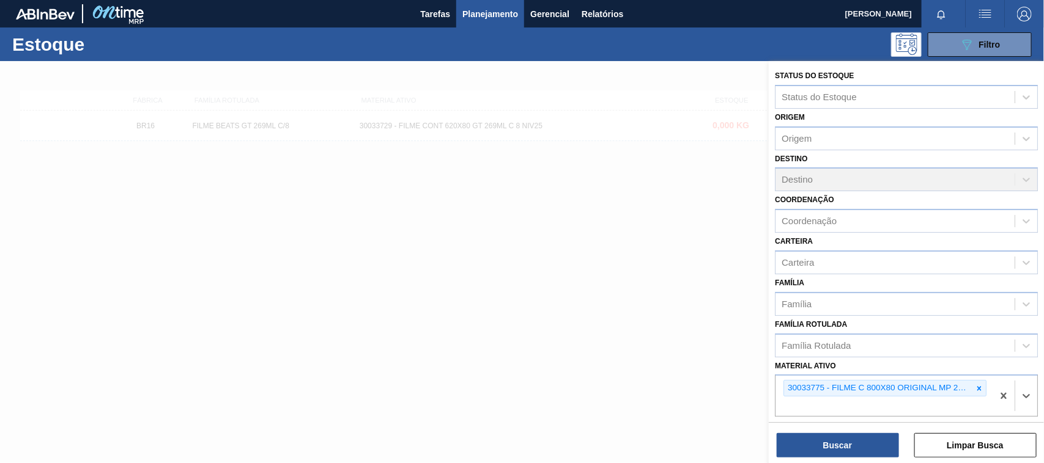
click at [868, 431] on div "Buscar Limpar Busca" at bounding box center [905, 439] width 275 height 34
click at [857, 447] on button "Buscar" at bounding box center [837, 445] width 122 height 24
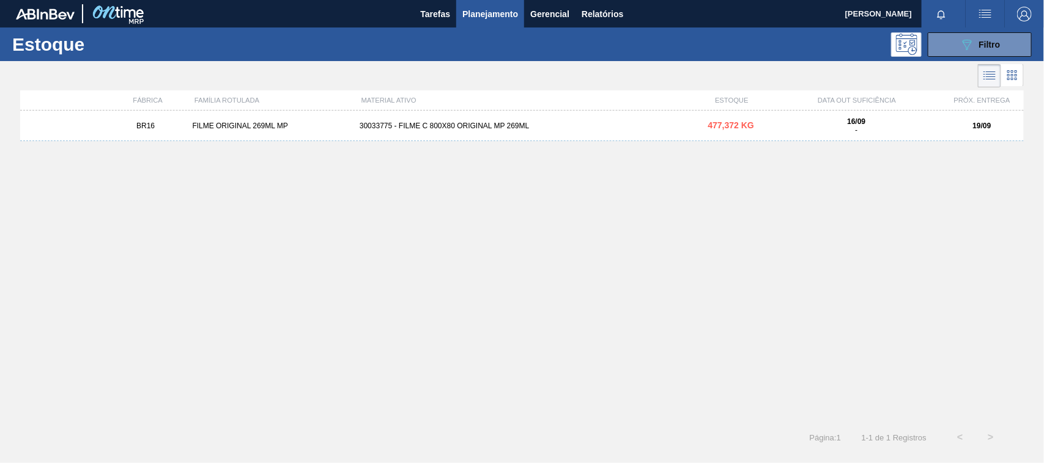
click at [532, 136] on div "BR16 FILME ORIGINAL 269ML MP 30033775 - FILME C 800X80 ORIGINAL MP 269ML 477,37…" at bounding box center [521, 126] width 1003 height 31
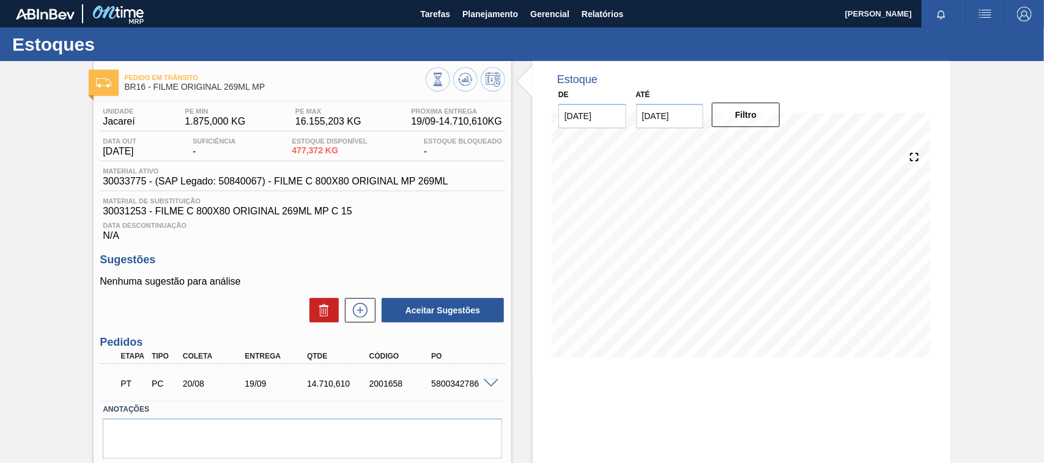
click at [471, 386] on div "5800342786" at bounding box center [462, 384] width 69 height 10
click at [474, 386] on div "5800342786" at bounding box center [462, 384] width 69 height 10
click at [452, 389] on div "5800342786" at bounding box center [462, 384] width 69 height 10
click at [453, 389] on div "5800342786" at bounding box center [462, 384] width 69 height 10
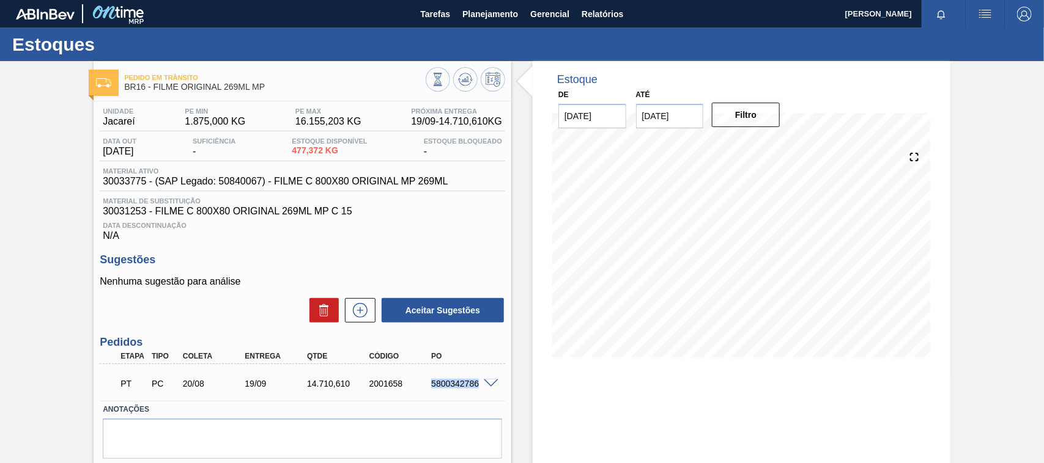
copy div "5800342786"
click at [490, 384] on span at bounding box center [491, 384] width 15 height 9
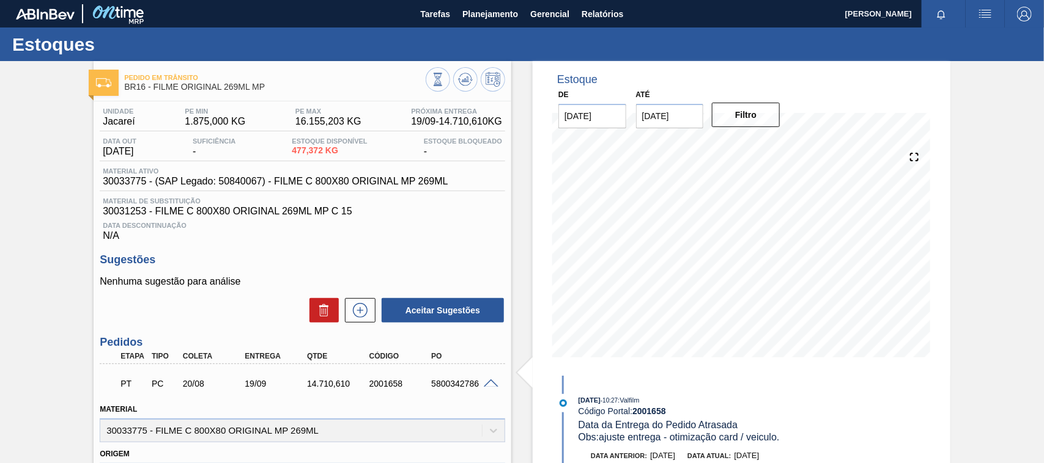
click at [444, 386] on div "5800342786" at bounding box center [462, 384] width 69 height 10
copy div "5800342786"
click at [495, 2] on button "Planejamento" at bounding box center [490, 14] width 68 height 28
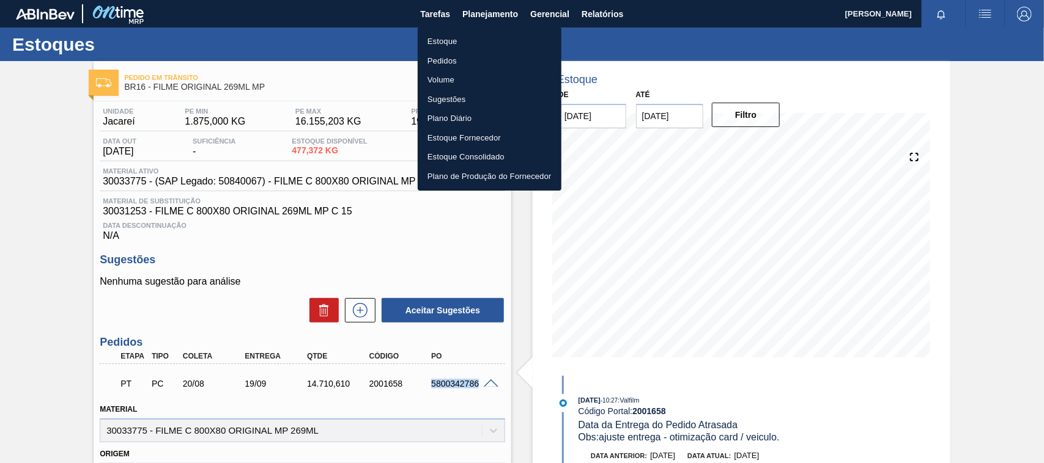
click at [468, 39] on li "Estoque" at bounding box center [490, 42] width 144 height 20
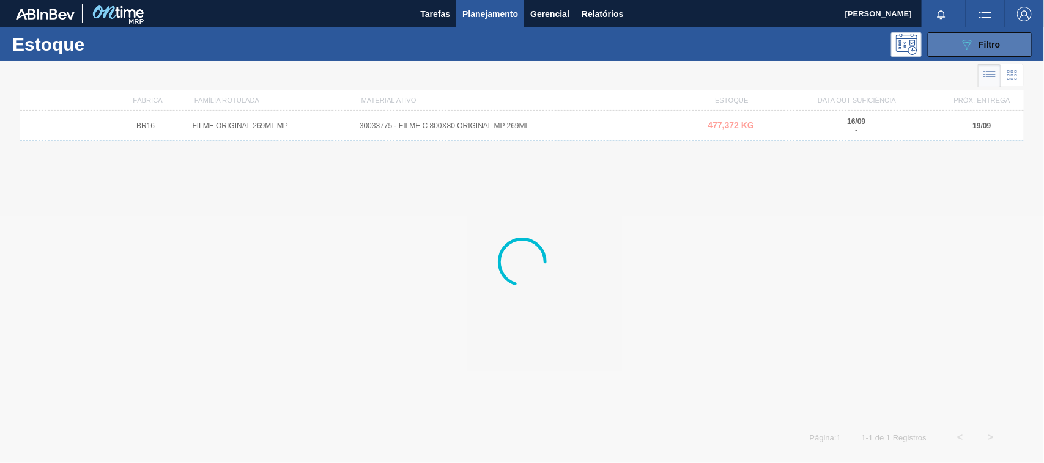
click at [979, 35] on button "089F7B8B-B2A5-4AFE-B5C0-19BA573D28AC Filtro" at bounding box center [979, 44] width 104 height 24
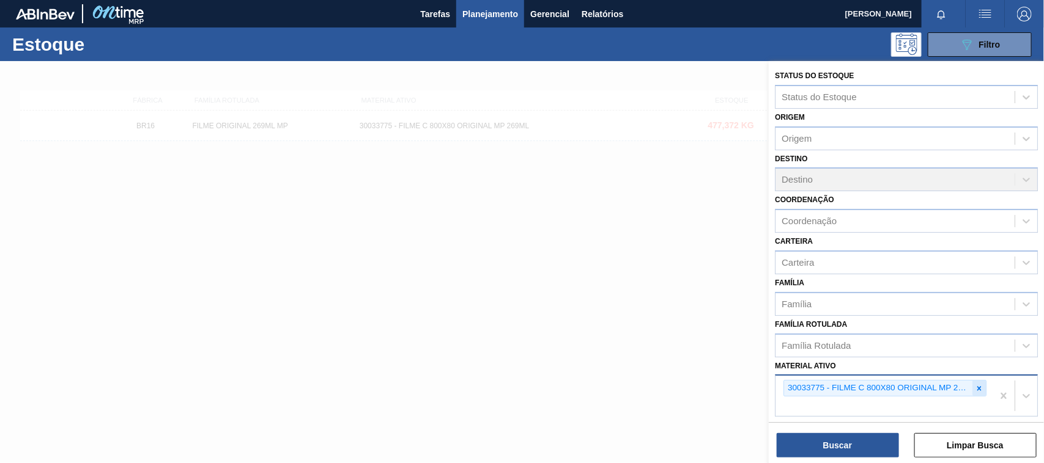
click at [982, 386] on div at bounding box center [978, 388] width 13 height 15
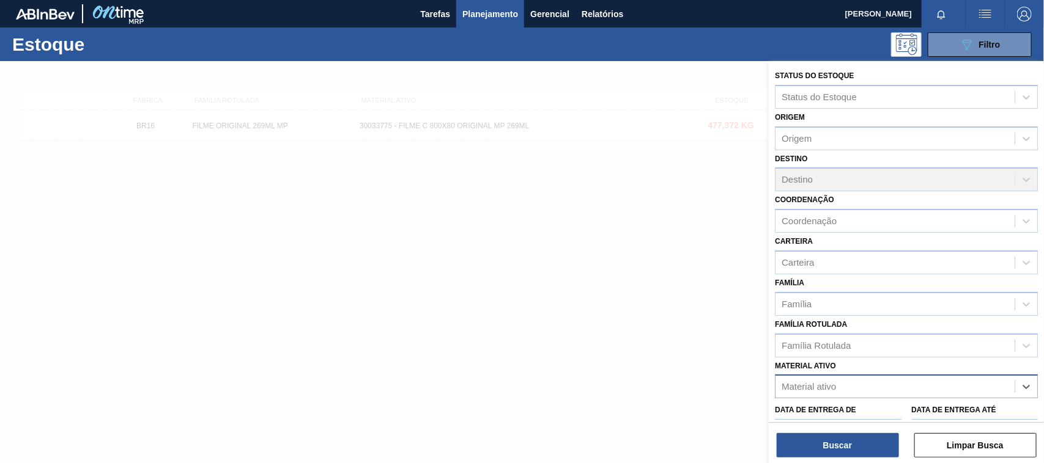
paste ativo "30031884"
type ativo "30031884"
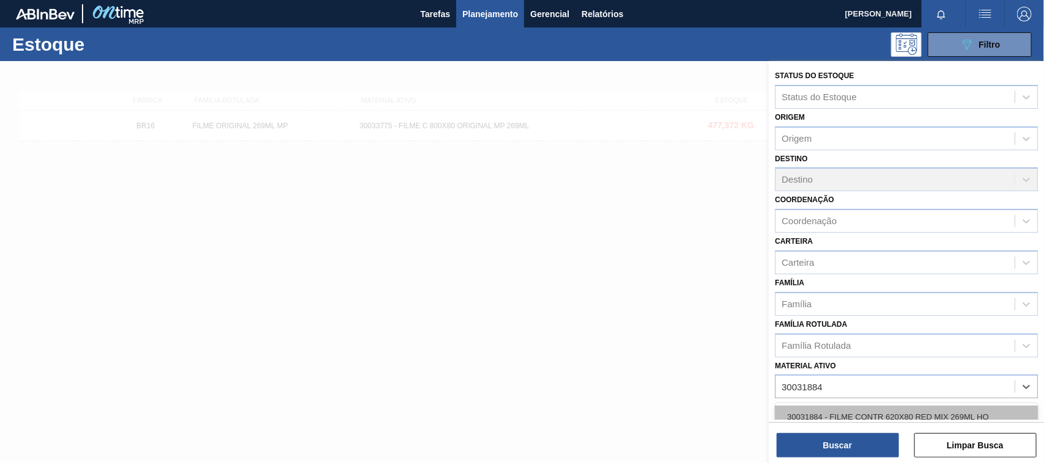
click at [899, 418] on div "30031884 - FILME CONTR 620X80 RED MIX 269ML HO" at bounding box center [906, 417] width 263 height 23
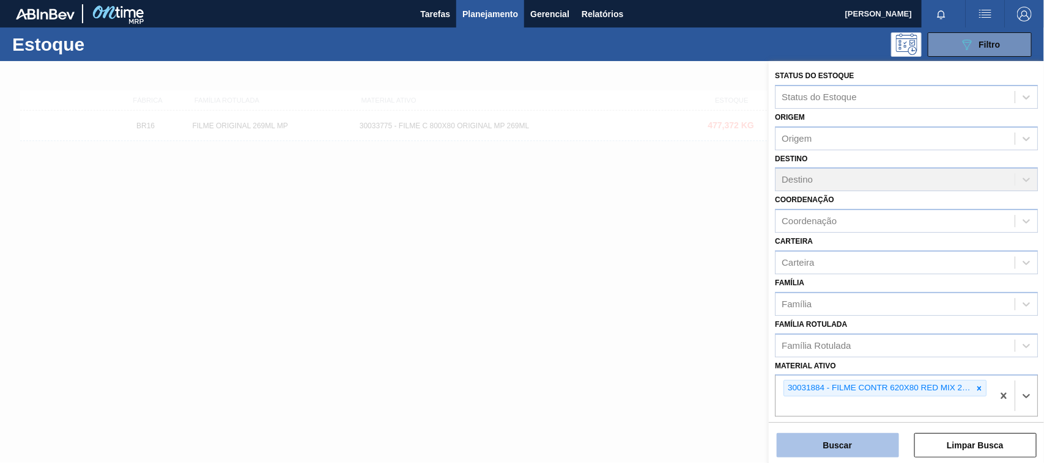
click at [858, 448] on button "Buscar" at bounding box center [837, 445] width 122 height 24
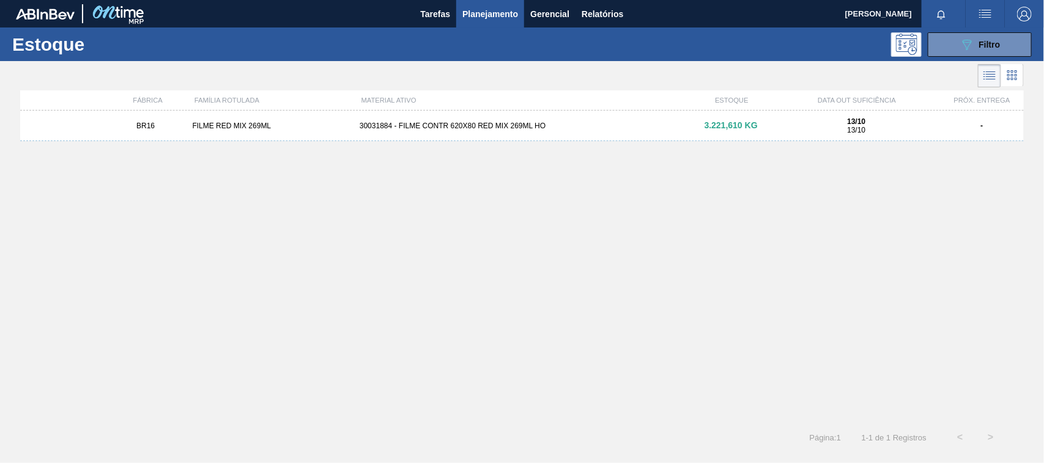
click at [517, 122] on div "30031884 - FILME CONTR 620X80 RED MIX 269ML HO" at bounding box center [522, 126] width 334 height 9
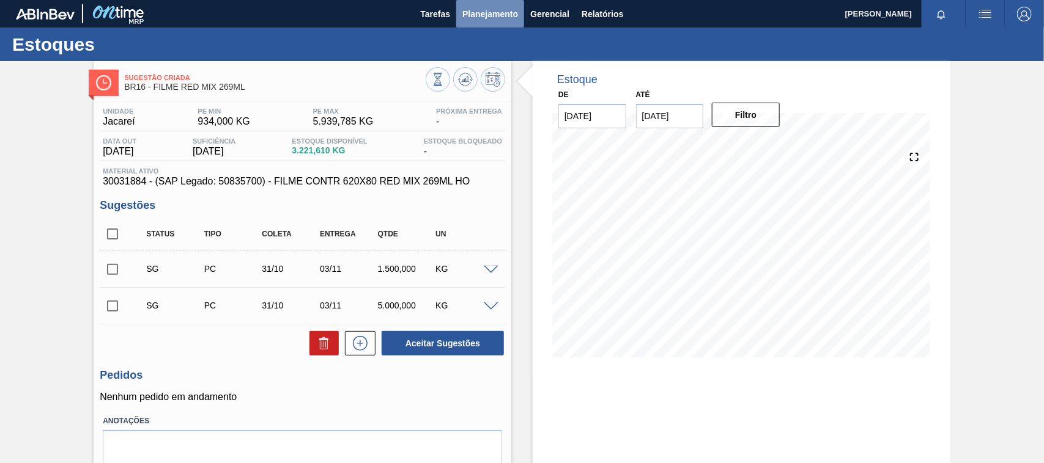
click at [487, 14] on span "Planejamento" at bounding box center [490, 14] width 56 height 15
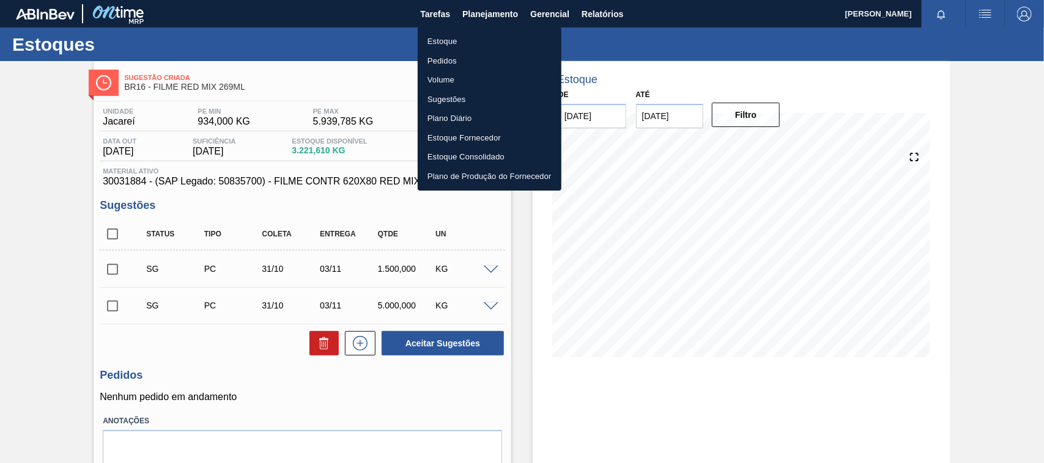
drag, startPoint x: 460, startPoint y: 43, endPoint x: 481, endPoint y: 46, distance: 21.6
click at [459, 43] on li "Estoque" at bounding box center [490, 42] width 144 height 20
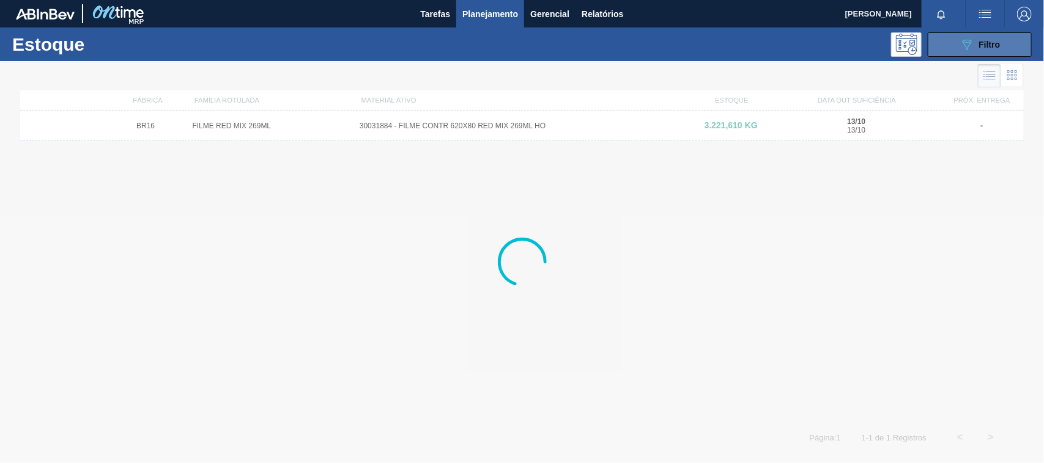
click at [979, 46] on span "Filtro" at bounding box center [989, 45] width 21 height 10
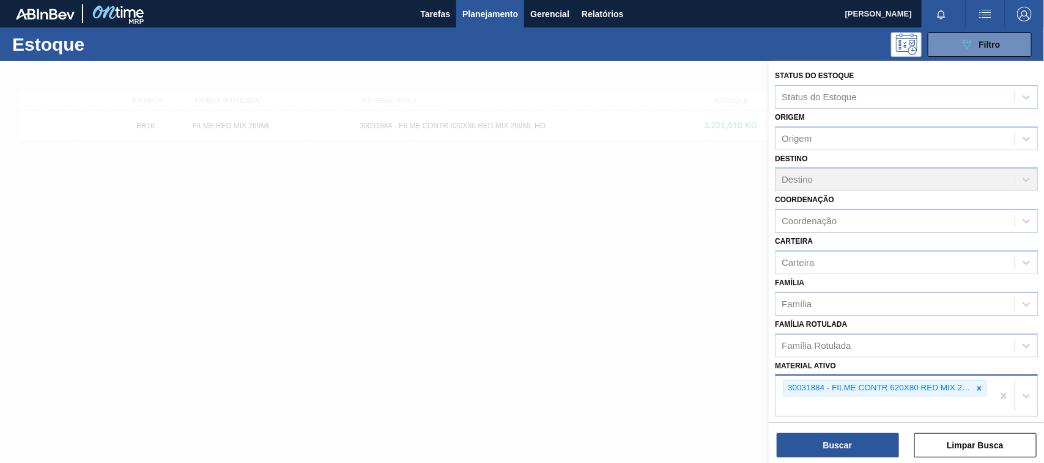
click at [977, 381] on div at bounding box center [978, 388] width 13 height 15
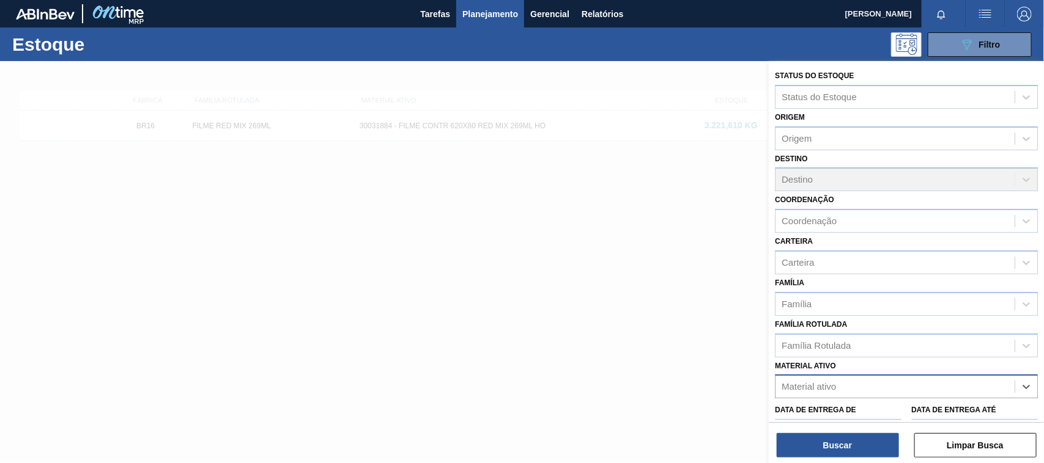
paste ativo "2031592"
type ativo "2031592"
click at [833, 378] on div "Material ativo" at bounding box center [894, 387] width 239 height 18
paste ativo "30034180"
type ativo "30034180"
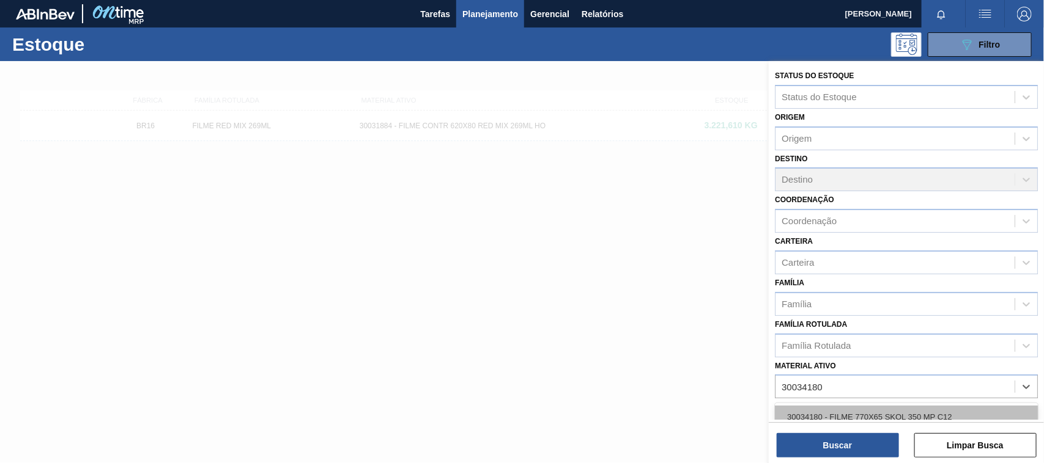
click at [811, 416] on div "30034180 - FILME 770X65 SKOL 350 MP C12" at bounding box center [906, 417] width 263 height 23
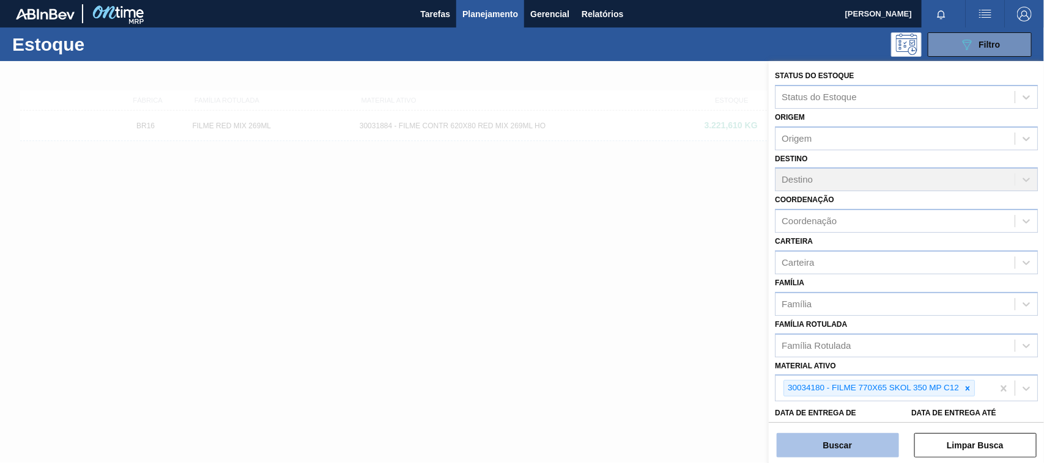
click at [829, 439] on button "Buscar" at bounding box center [837, 445] width 122 height 24
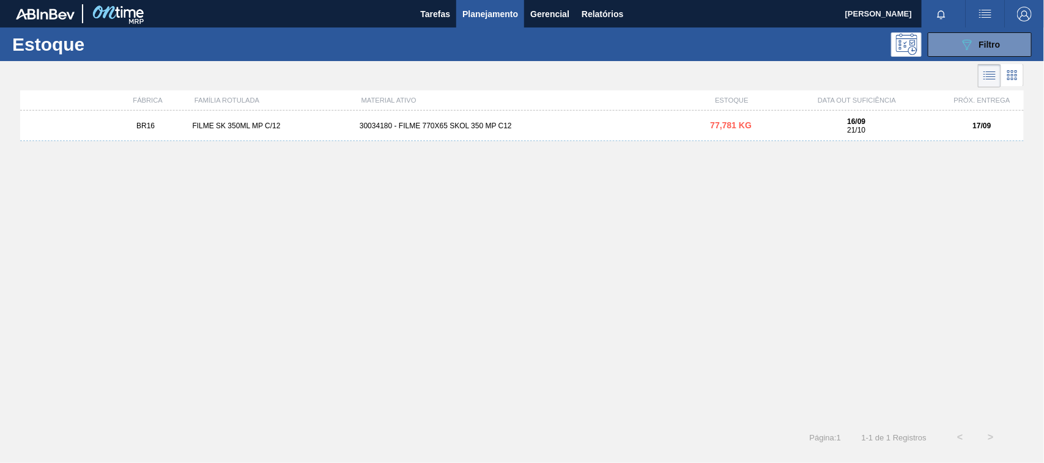
click at [470, 126] on div "30034180 - FILME 770X65 SKOL 350 MP C12" at bounding box center [522, 126] width 334 height 9
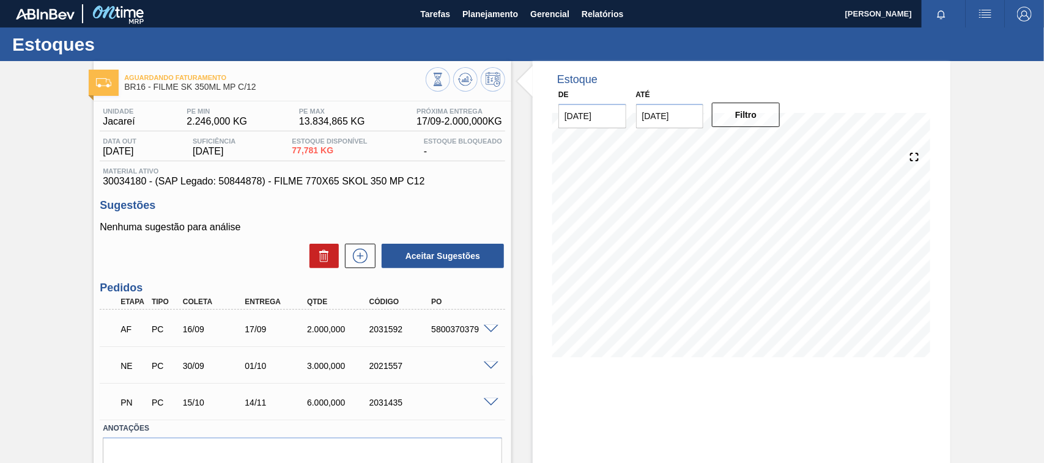
click at [468, 332] on div "5800370379" at bounding box center [462, 330] width 69 height 10
copy div "5800370379"
click at [476, 17] on span "Planejamento" at bounding box center [490, 14] width 56 height 15
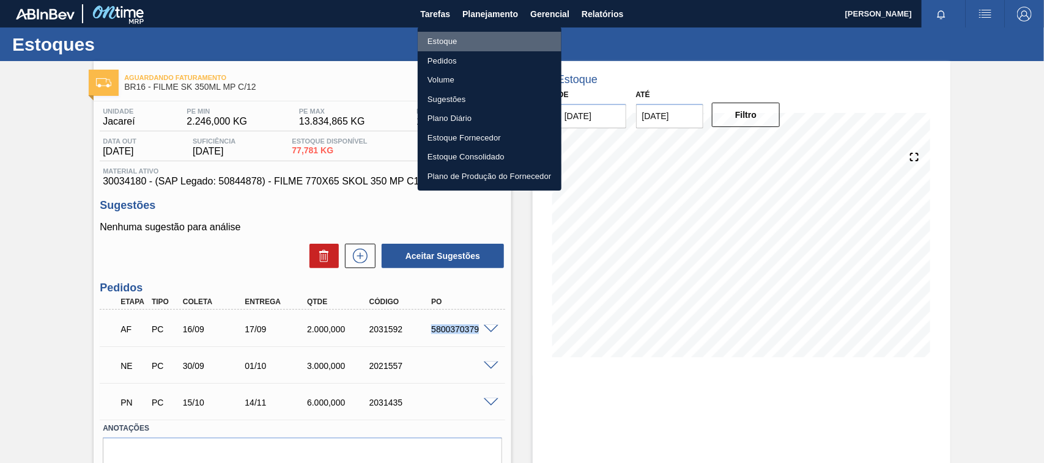
click at [437, 40] on li "Estoque" at bounding box center [490, 42] width 144 height 20
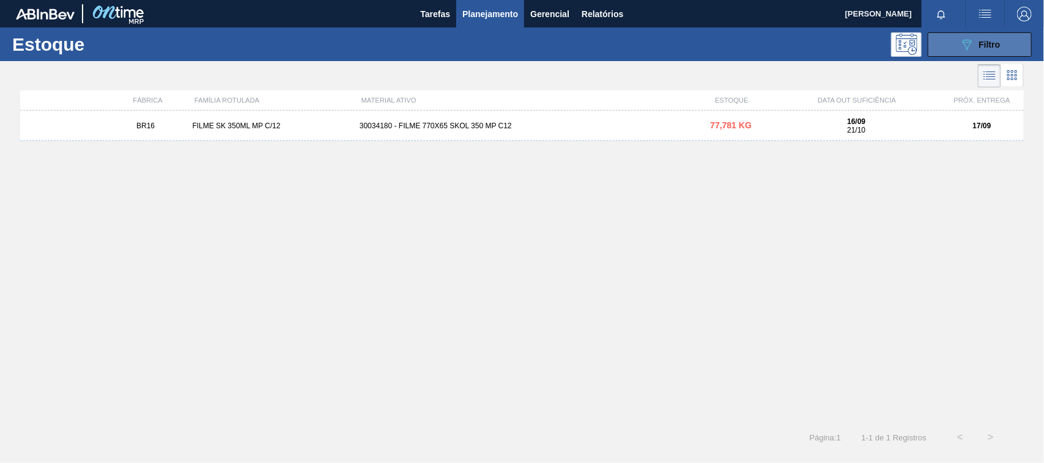
click at [995, 45] on span "Filtro" at bounding box center [989, 45] width 21 height 10
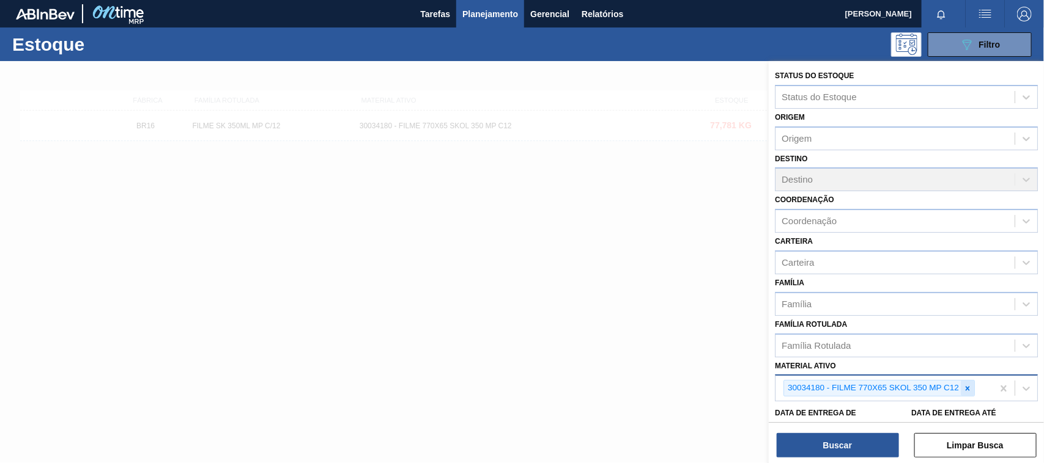
click at [970, 389] on icon at bounding box center [967, 389] width 9 height 9
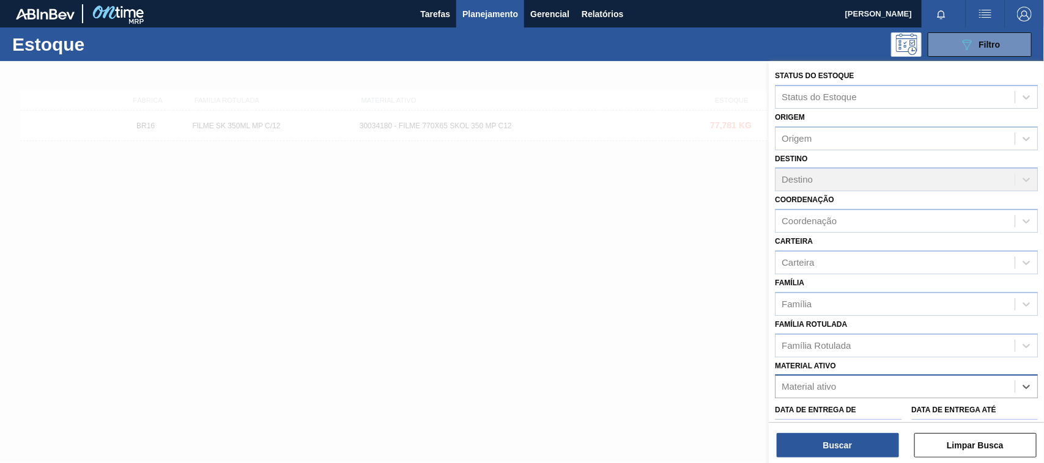
paste ativo "30012583"
type ativo "30012583"
click at [830, 413] on div "30012583 - FILME C. 800X65 BC 269ML MP C15 429" at bounding box center [906, 417] width 263 height 23
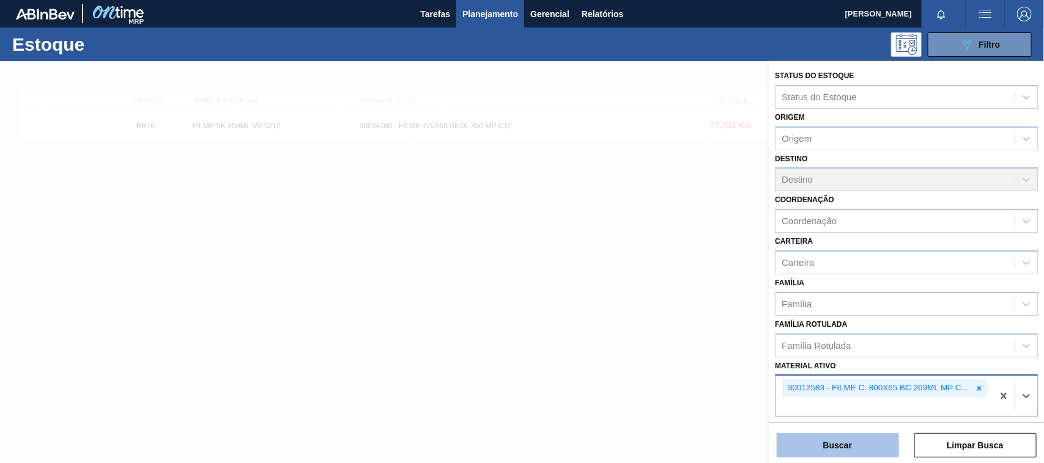
click at [832, 433] on button "Buscar" at bounding box center [837, 445] width 122 height 24
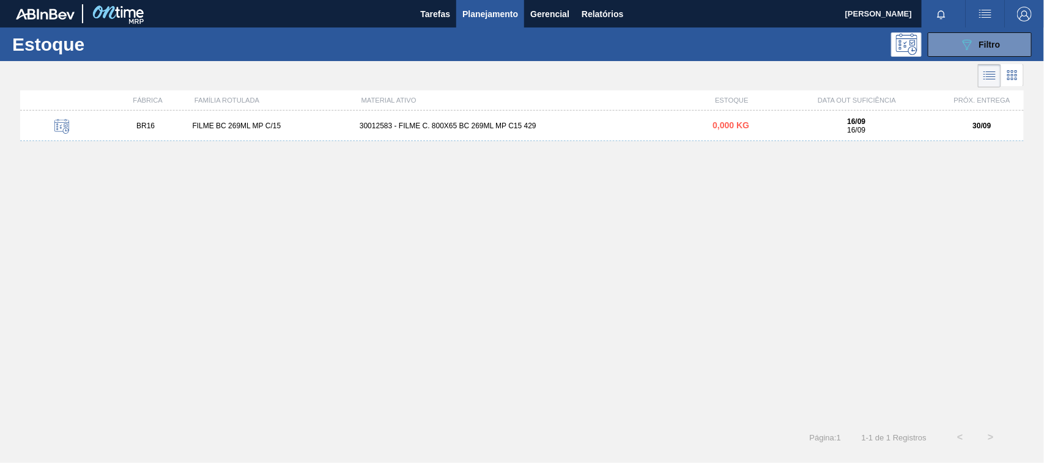
click at [502, 118] on div "BR16 FILME BC 269ML MP C/15 30012583 - FILME C. 800X65 BC 269ML MP C15 429 0,00…" at bounding box center [521, 126] width 1003 height 31
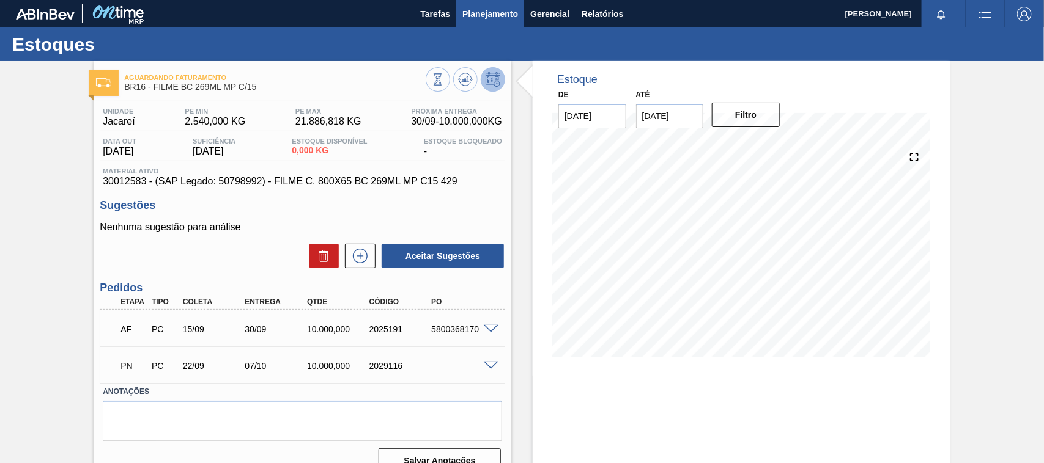
click at [476, 10] on span "Planejamento" at bounding box center [490, 14] width 56 height 15
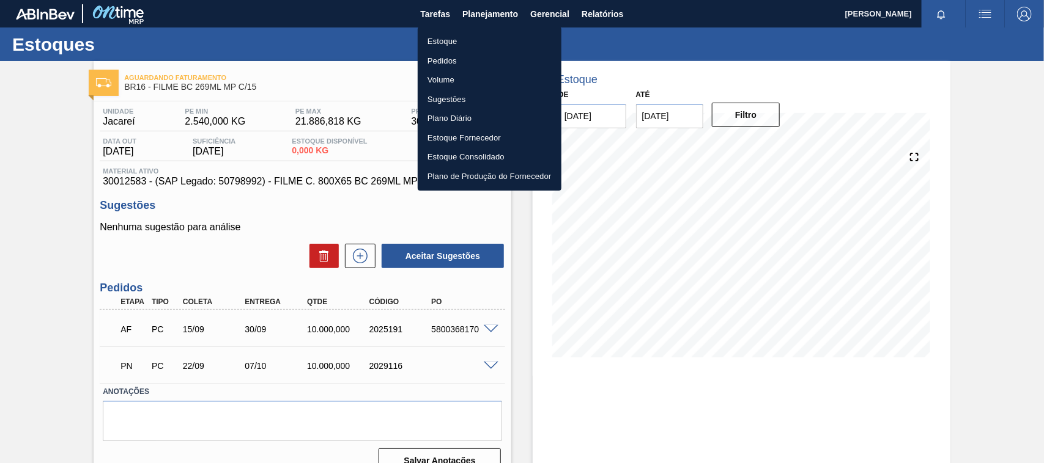
click at [454, 40] on li "Estoque" at bounding box center [490, 42] width 144 height 20
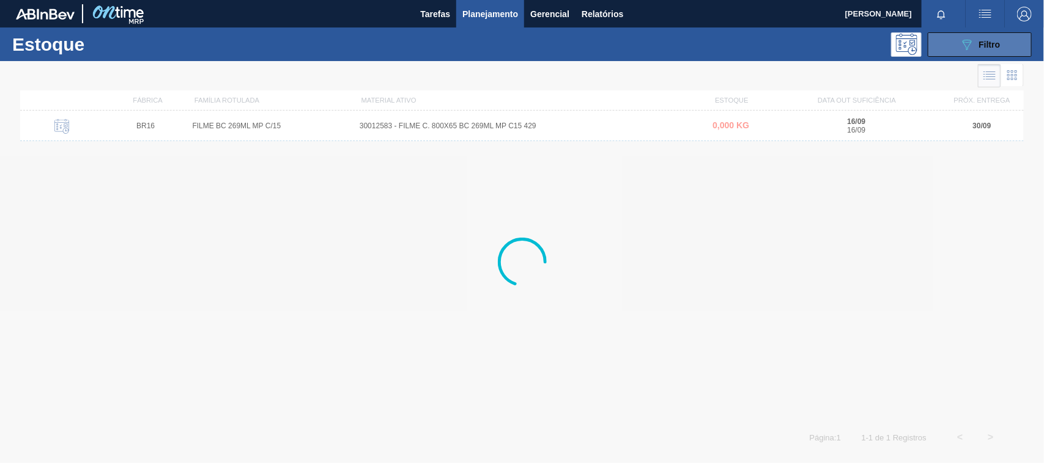
click at [965, 50] on icon "089F7B8B-B2A5-4AFE-B5C0-19BA573D28AC" at bounding box center [966, 44] width 15 height 15
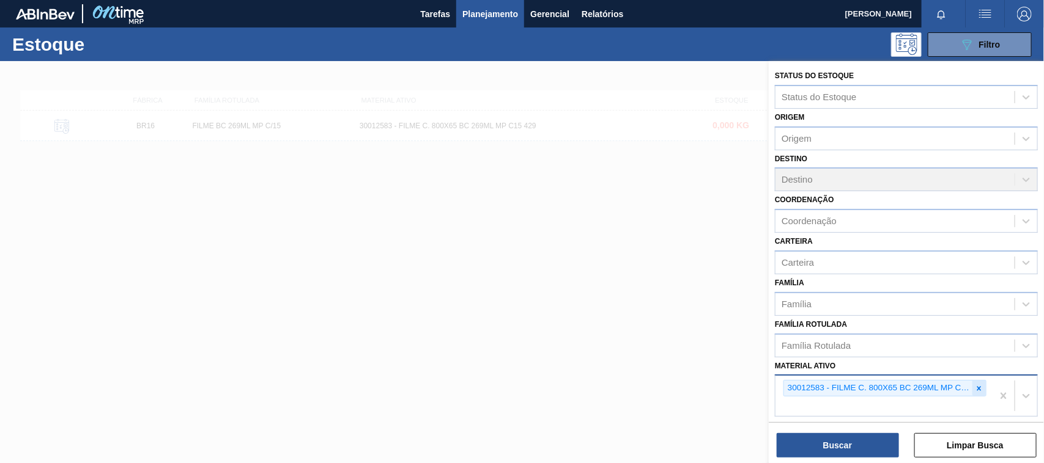
click at [977, 386] on icon at bounding box center [979, 388] width 4 height 4
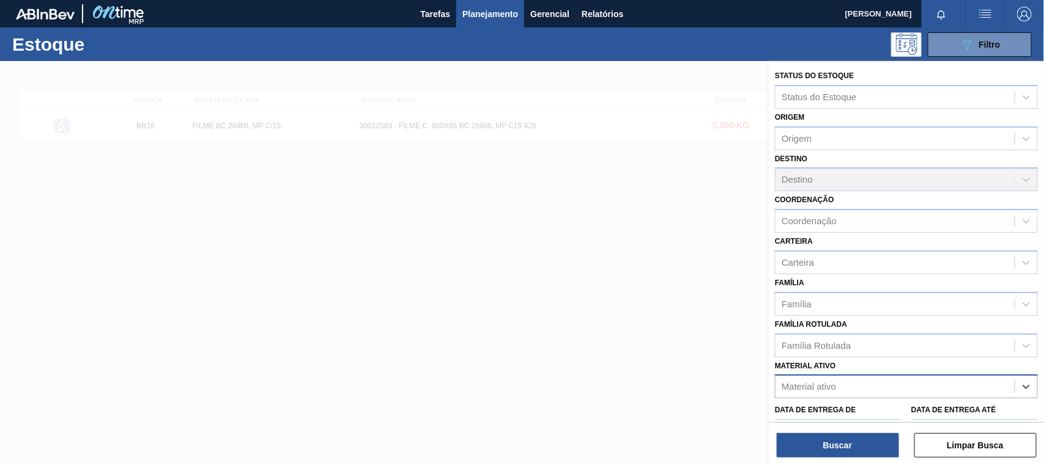
paste ativo "30033934"
type ativo "30033934"
click at [878, 411] on div "30033934 - ROLHA MET BRAH QR CODE 021CX105" at bounding box center [906, 417] width 263 height 23
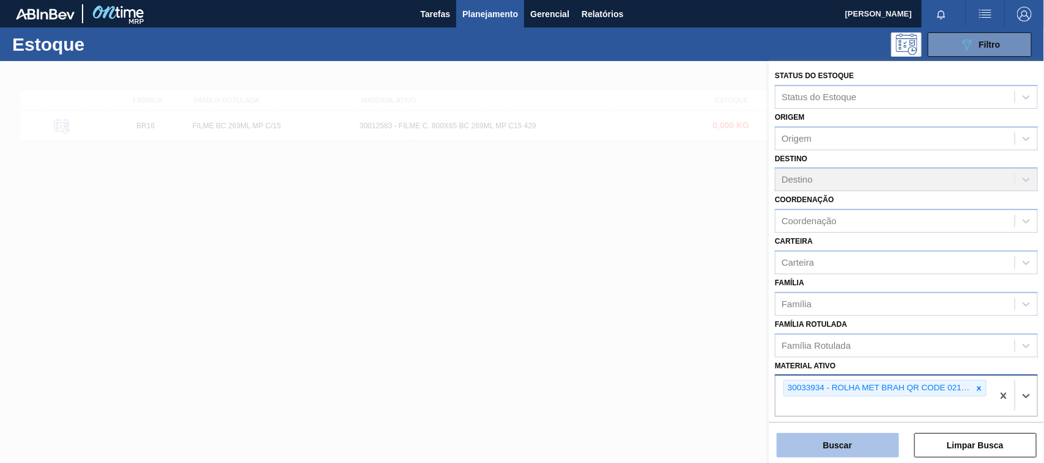
click at [871, 442] on button "Buscar" at bounding box center [837, 445] width 122 height 24
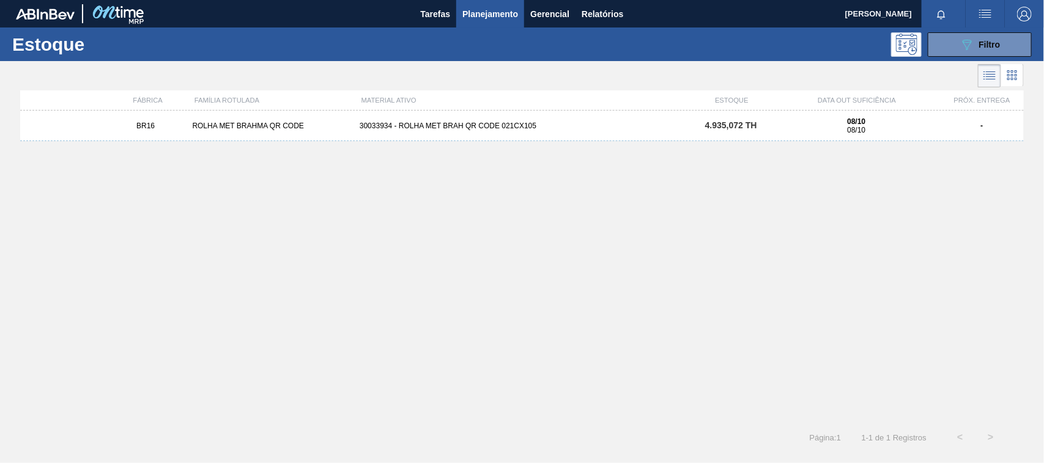
click at [558, 136] on div "BR16 ROLHA MET BRAHMA QR CODE 30033934 - ROLHA MET BRAH QR CODE 021CX105 4.935,…" at bounding box center [521, 126] width 1003 height 31
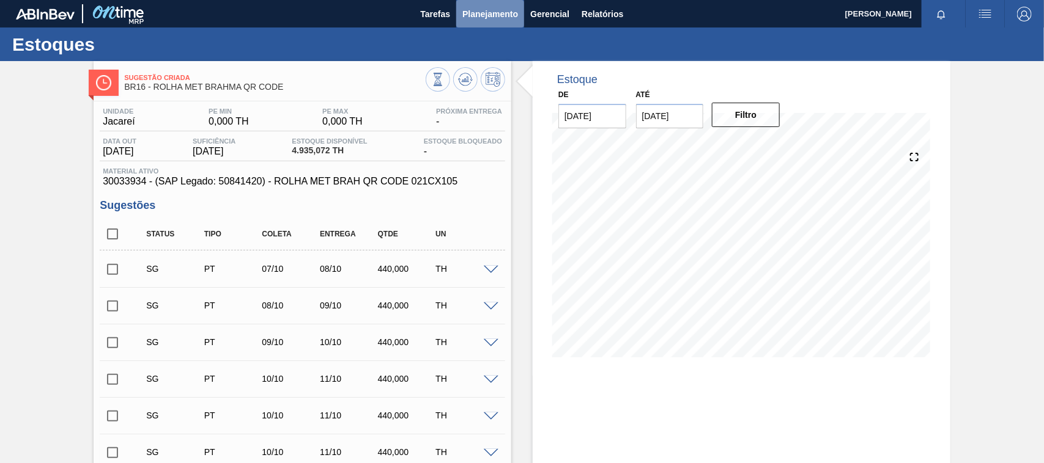
click at [479, 19] on span "Planejamento" at bounding box center [490, 14] width 56 height 15
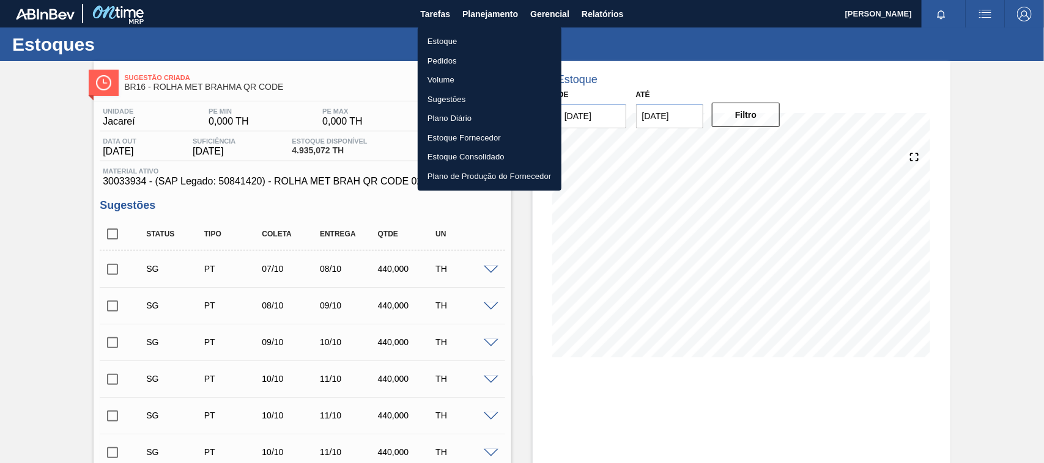
click at [438, 35] on li "Estoque" at bounding box center [490, 42] width 144 height 20
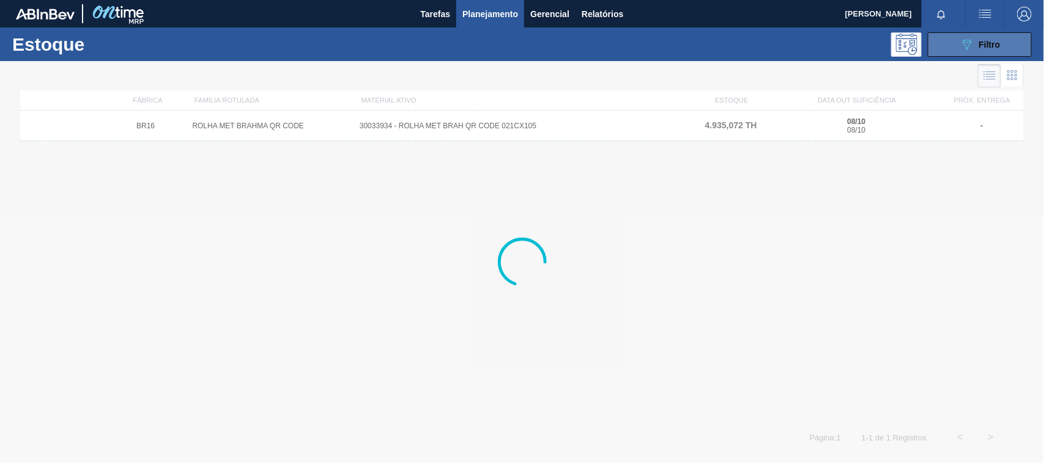
click at [952, 46] on button "089F7B8B-B2A5-4AFE-B5C0-19BA573D28AC Filtro" at bounding box center [979, 44] width 104 height 24
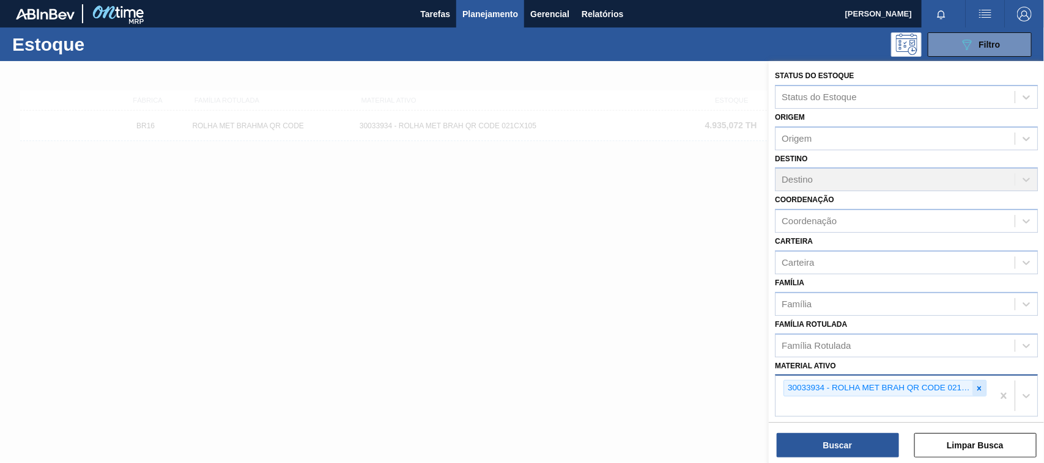
click at [979, 389] on div "30033934 - ROLHA MET BRAH QR CODE 021CX105" at bounding box center [883, 396] width 217 height 40
click at [977, 381] on div at bounding box center [978, 388] width 13 height 15
paste ativo "30012739"
type ativo "30012739"
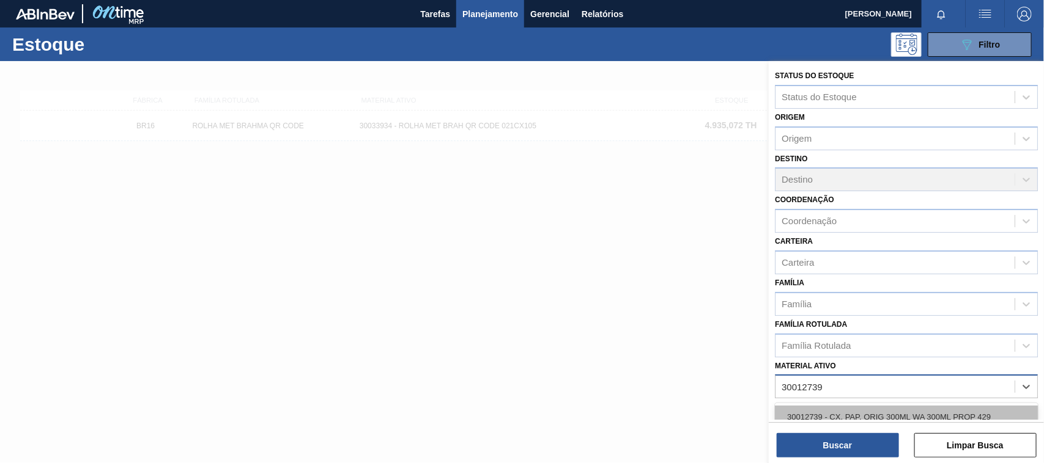
click at [821, 408] on div "30012739 - CX. PAP. ORIG 300ML WA 300ML PROP 429" at bounding box center [906, 417] width 263 height 23
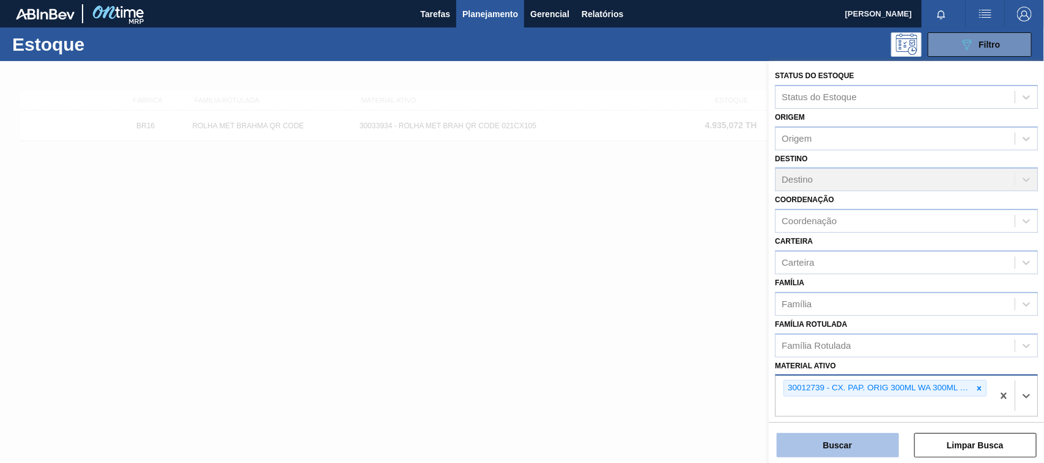
click at [823, 441] on button "Buscar" at bounding box center [837, 445] width 122 height 24
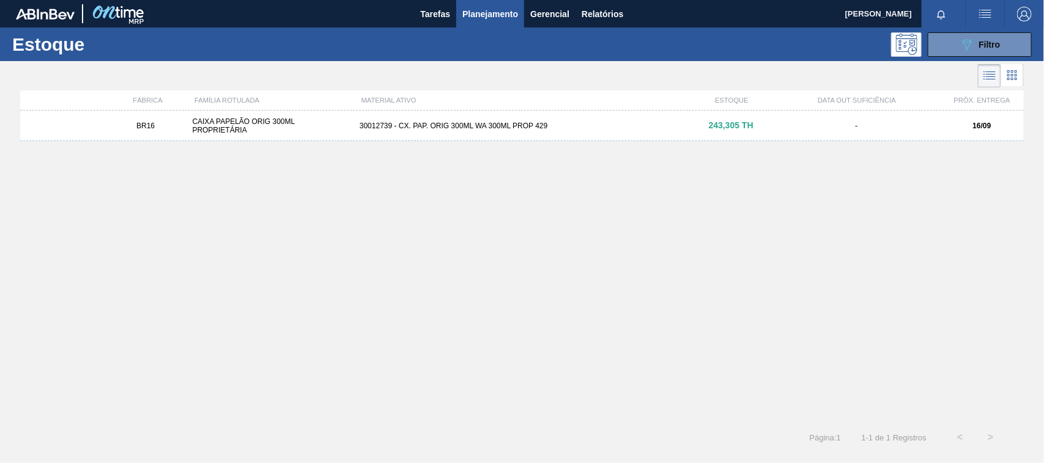
click at [427, 142] on div "BR16 CAIXA PAPELÃO ORIG 300ML PROPRIETÁRIA 30012739 - CX. PAP. ORIG 300ML WA 30…" at bounding box center [521, 263] width 1003 height 304
click at [425, 123] on div "30012739 - CX. PAP. ORIG 300ML WA 300ML PROP 429" at bounding box center [522, 126] width 334 height 9
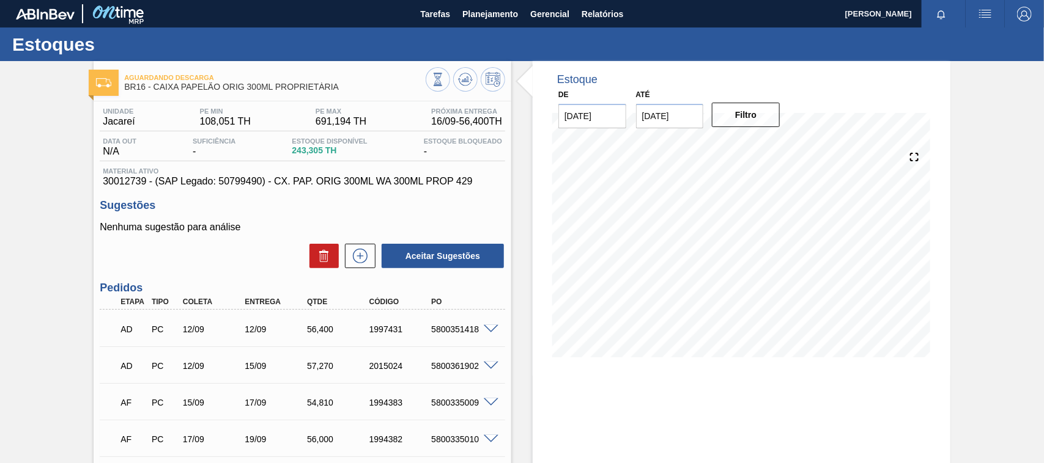
click at [497, 331] on span at bounding box center [491, 329] width 15 height 9
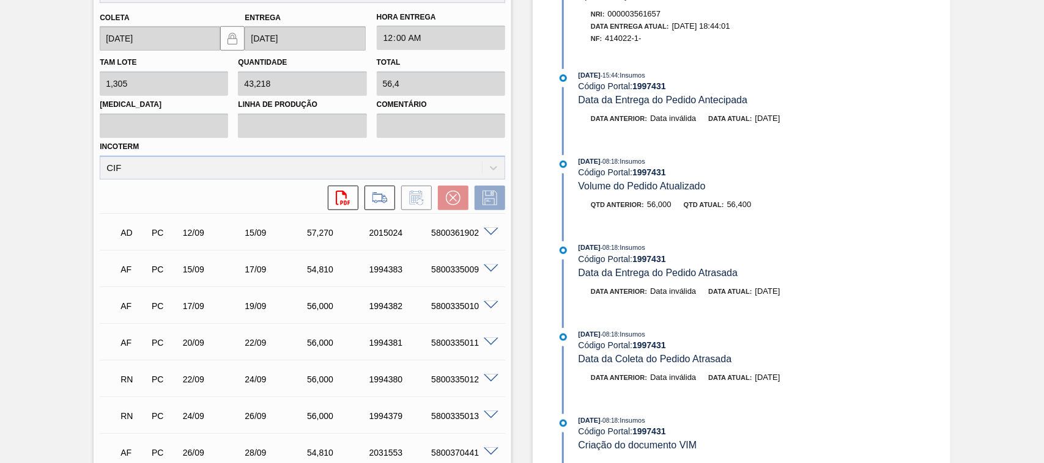
scroll to position [201, 0]
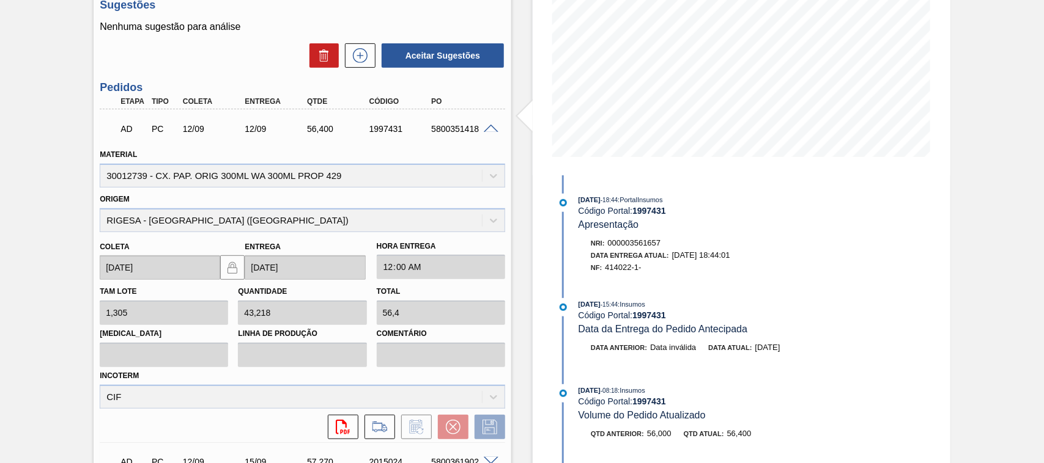
click at [484, 132] on span at bounding box center [491, 129] width 15 height 9
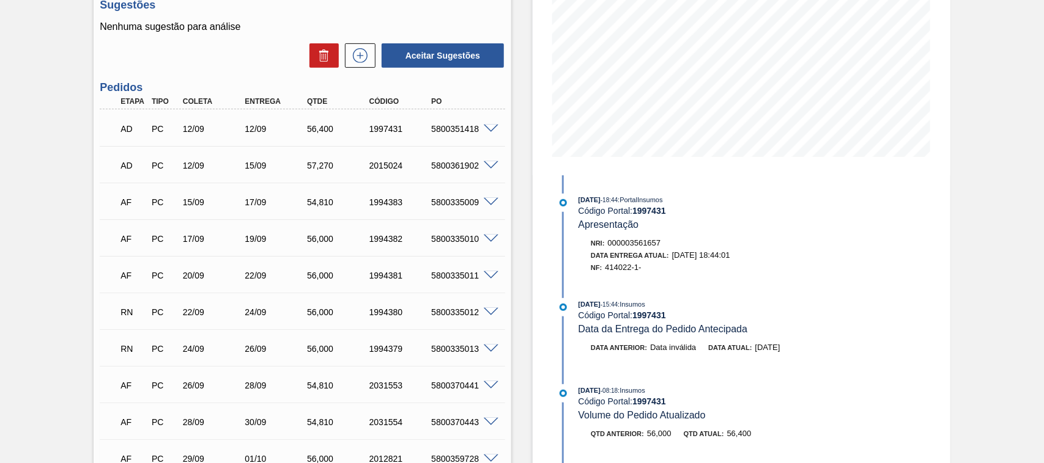
click at [487, 166] on span at bounding box center [491, 165] width 15 height 9
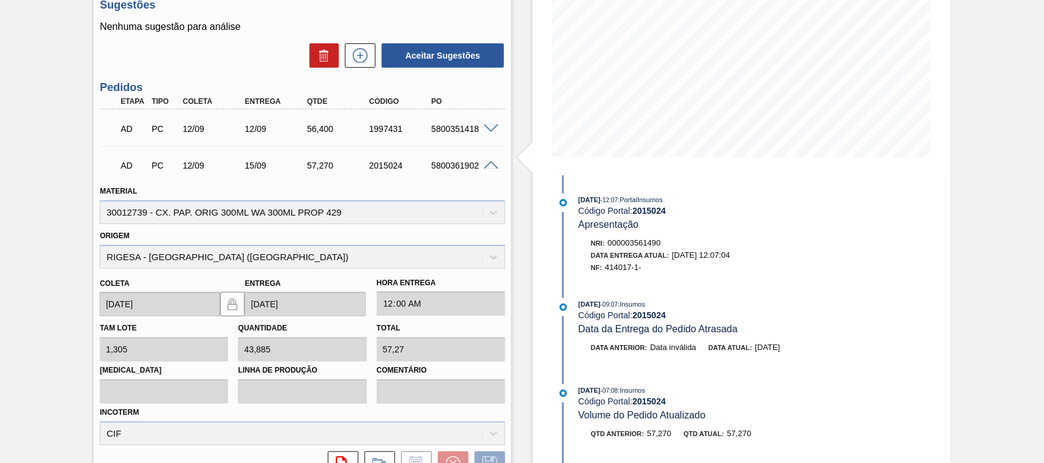
click at [490, 166] on span at bounding box center [491, 165] width 15 height 9
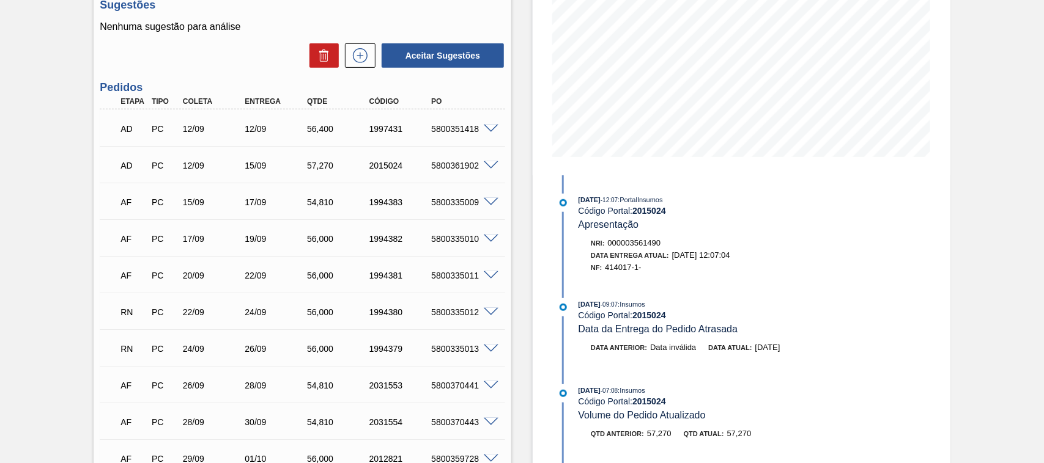
click at [495, 202] on span at bounding box center [491, 202] width 15 height 9
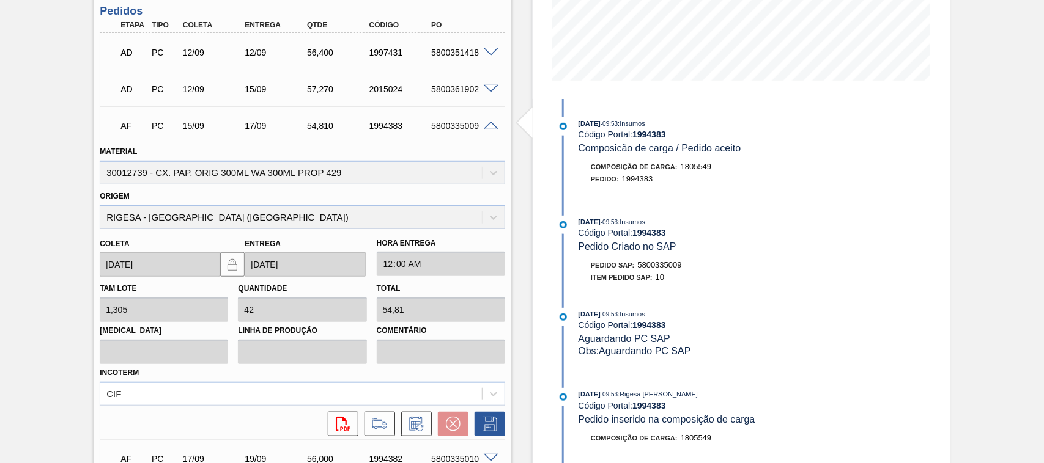
scroll to position [430, 0]
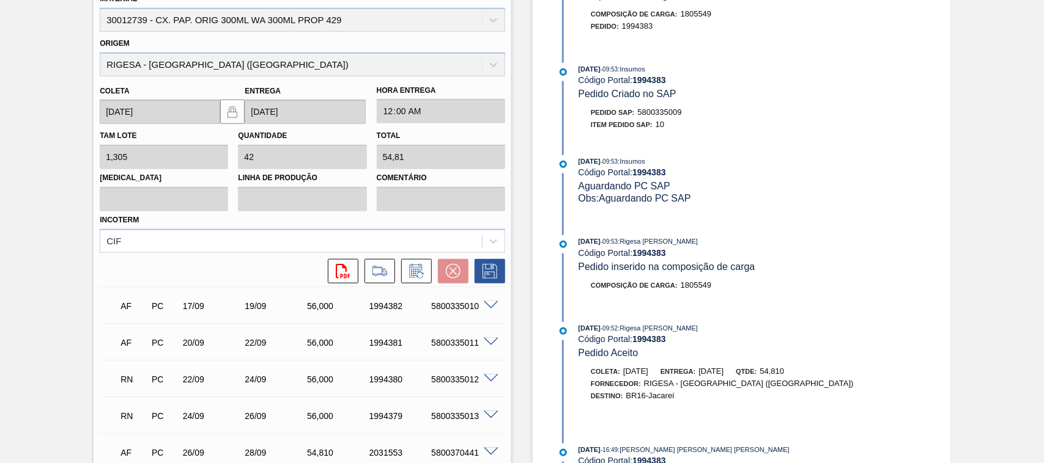
click at [488, 304] on span at bounding box center [491, 305] width 15 height 9
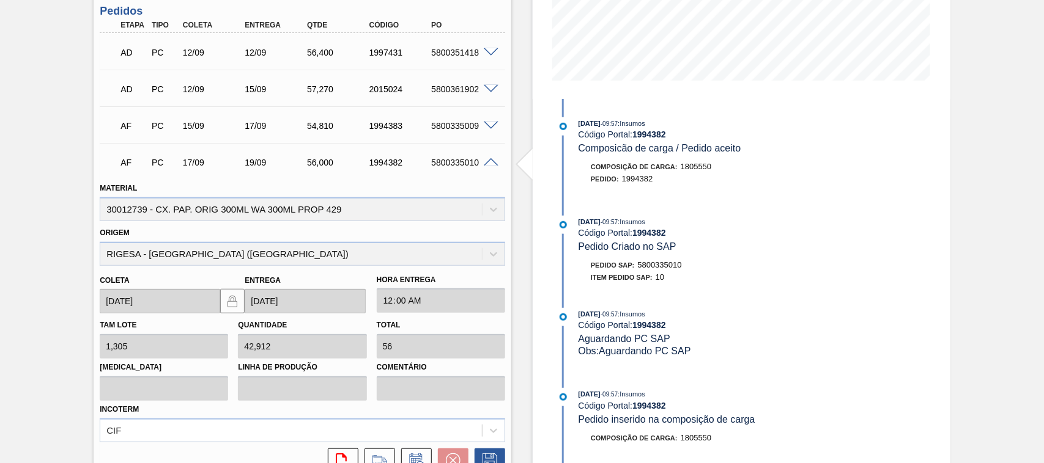
scroll to position [48, 0]
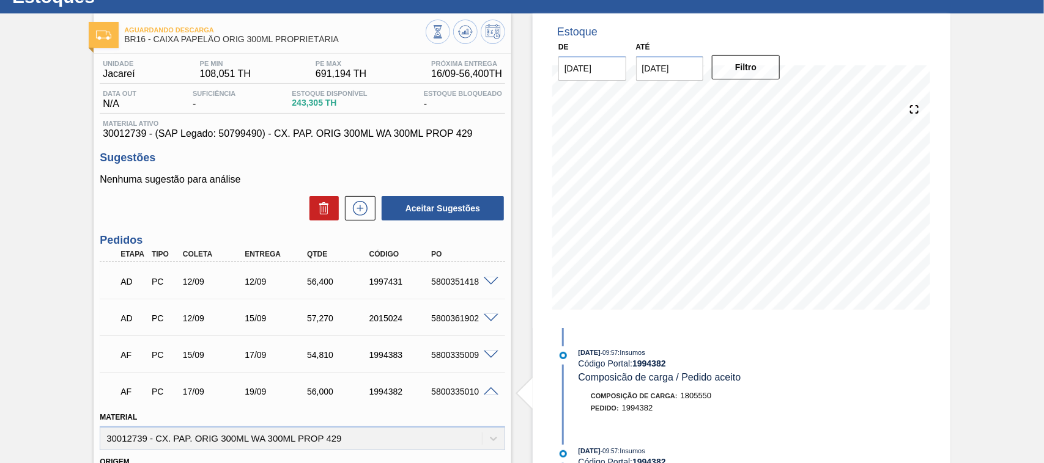
click at [484, 394] on span at bounding box center [491, 392] width 15 height 9
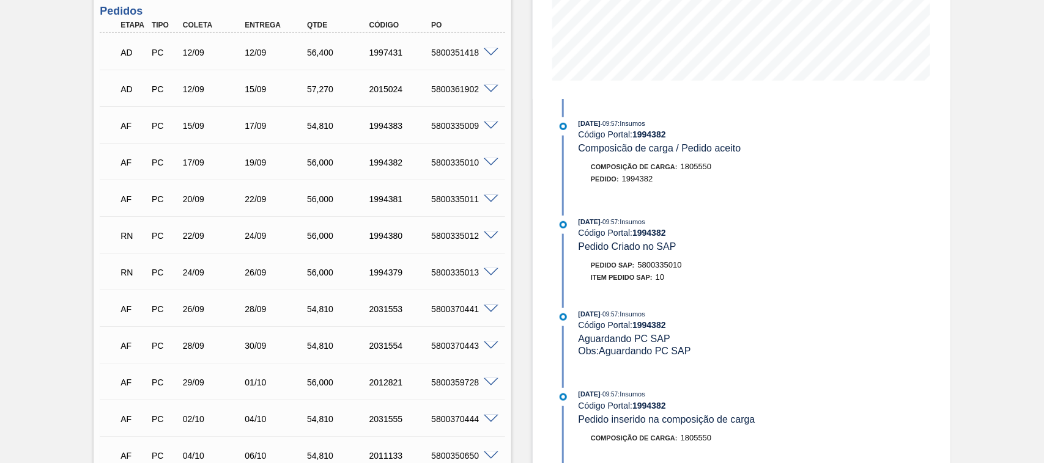
scroll to position [0, 0]
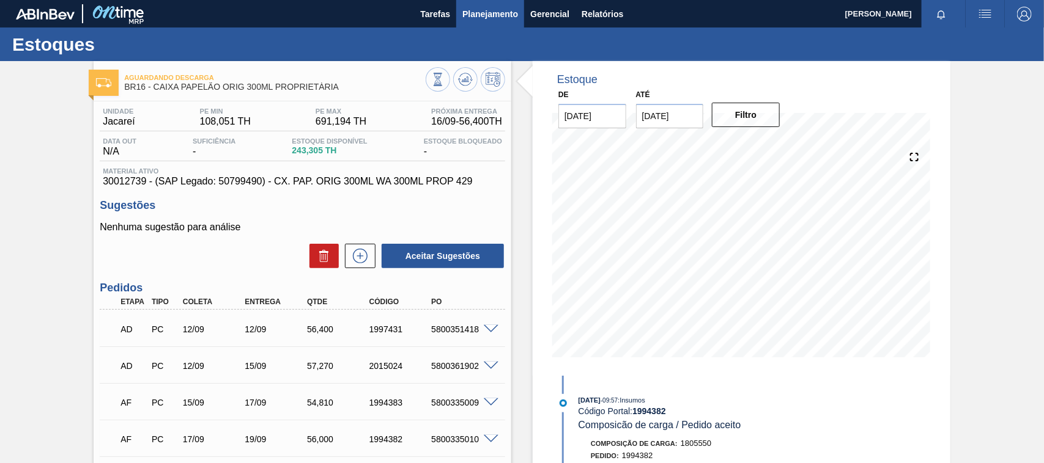
click at [468, 20] on span "Planejamento" at bounding box center [490, 14] width 56 height 15
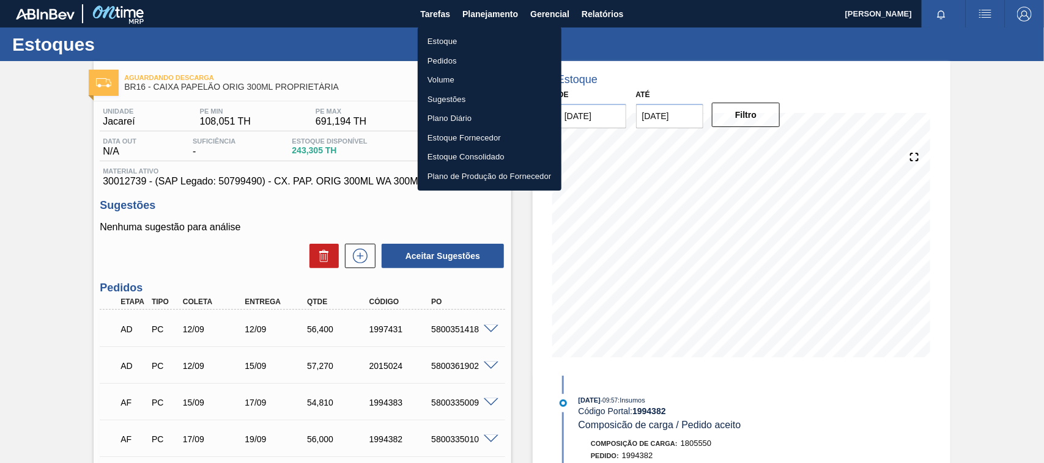
click at [450, 37] on li "Estoque" at bounding box center [490, 42] width 144 height 20
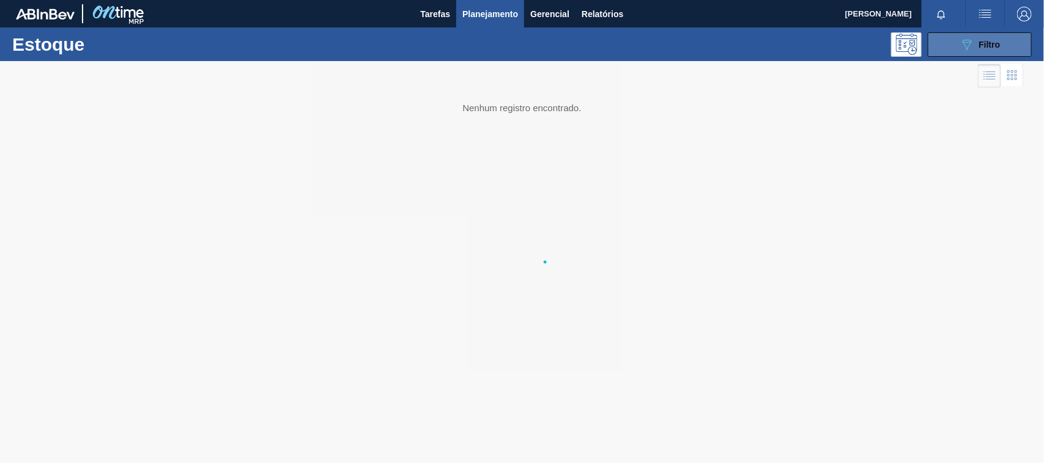
click at [1014, 37] on button "089F7B8B-B2A5-4AFE-B5C0-19BA573D28AC Filtro" at bounding box center [979, 44] width 104 height 24
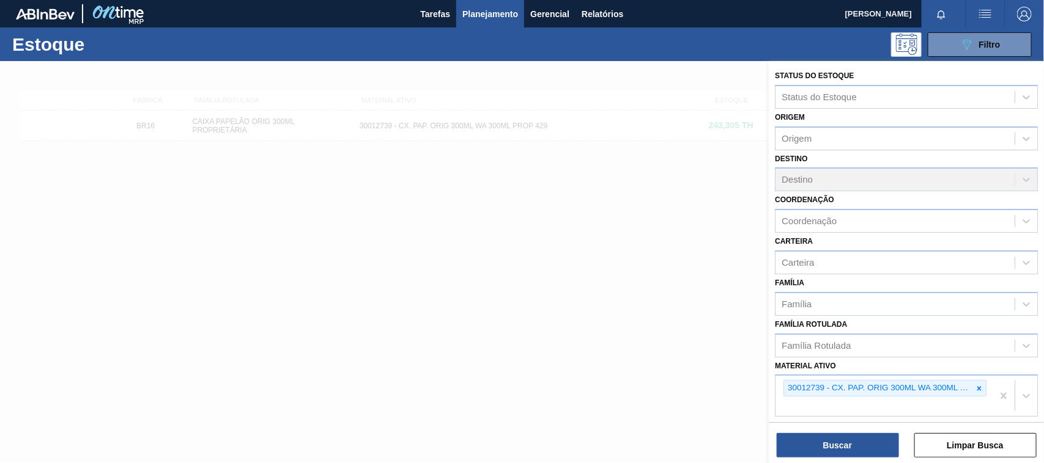
click at [978, 386] on icon at bounding box center [979, 388] width 4 height 4
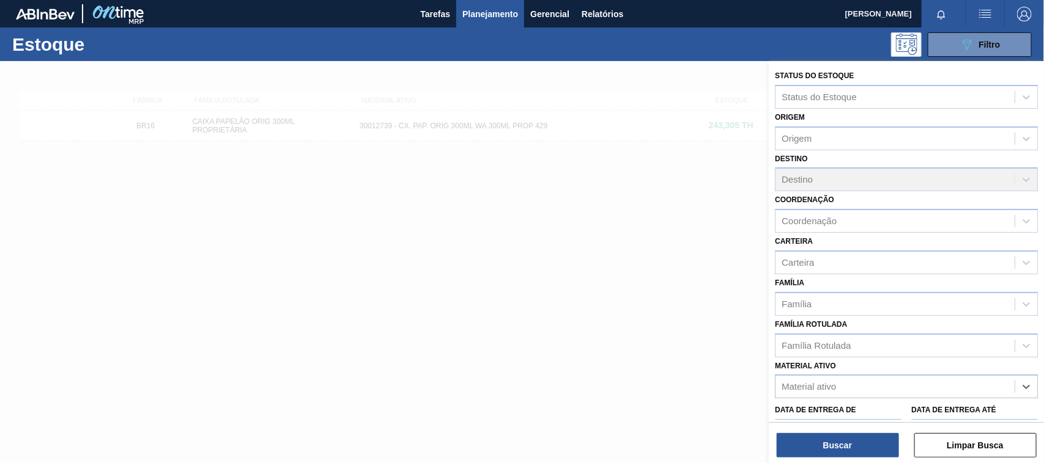
paste ativo "30034418"
type ativo "30034418"
click at [871, 423] on div "Buscar Limpar Busca" at bounding box center [905, 439] width 275 height 34
click at [849, 399] on div "Data de Entrega de Data de Entrega até" at bounding box center [906, 421] width 273 height 45
click at [836, 388] on div "Material ativo" at bounding box center [808, 387] width 54 height 10
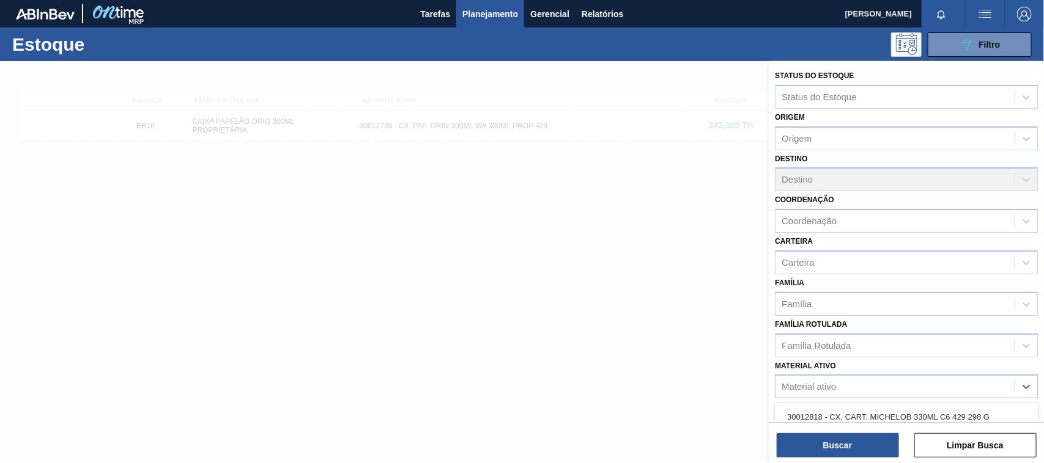
paste ativo "30034418"
type ativo "30034418"
click at [820, 410] on div "30034418 - CX CARTAO SENSES GARMINO 269ML LN C6" at bounding box center [906, 417] width 263 height 23
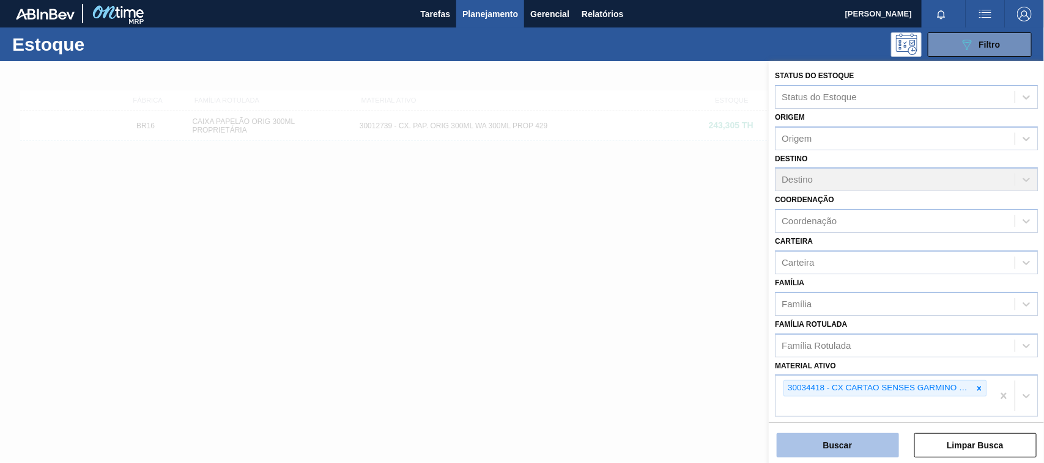
click at [833, 450] on button "Buscar" at bounding box center [837, 445] width 122 height 24
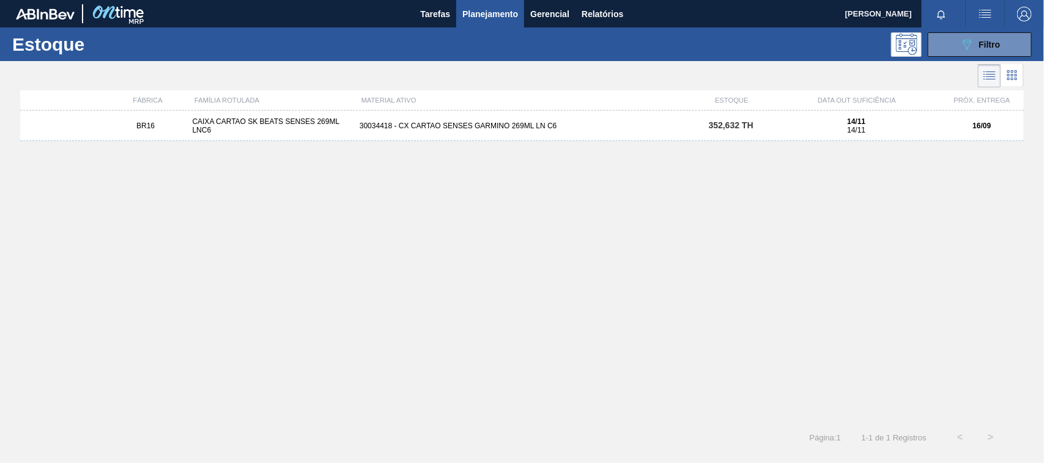
click at [526, 129] on div "30034418 - CX CARTAO SENSES GARMINO 269ML LN C6" at bounding box center [522, 126] width 334 height 9
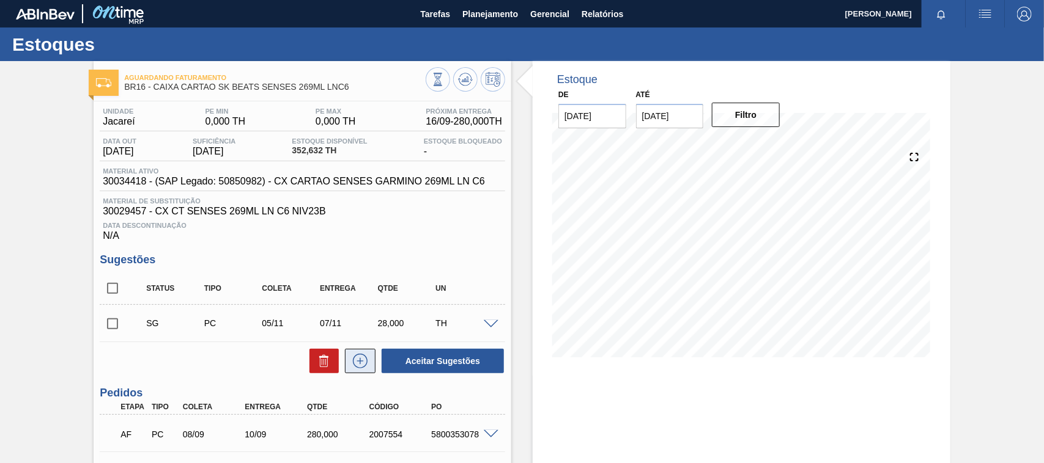
scroll to position [76, 0]
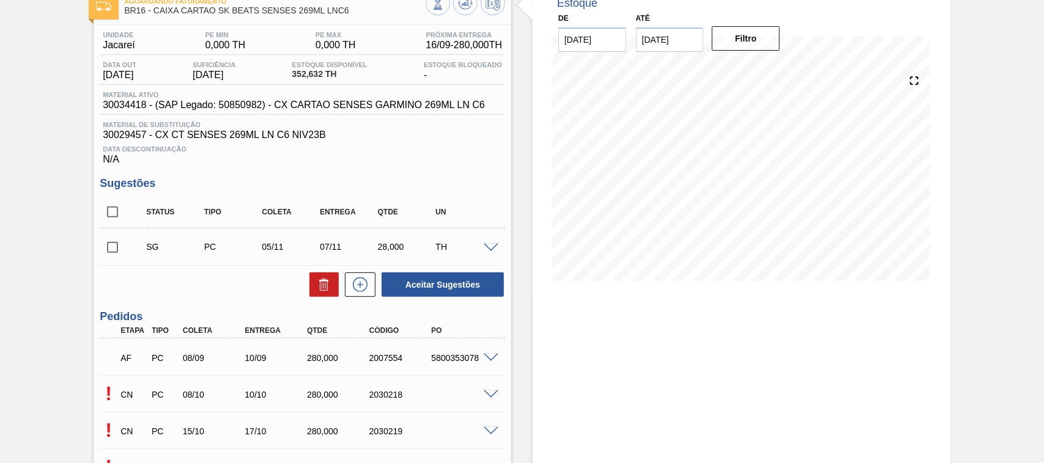
click at [496, 352] on div "AF PC 08/09 10/09 280,000 2007554 5800353078" at bounding box center [302, 357] width 405 height 31
